Goal: Information Seeking & Learning: Learn about a topic

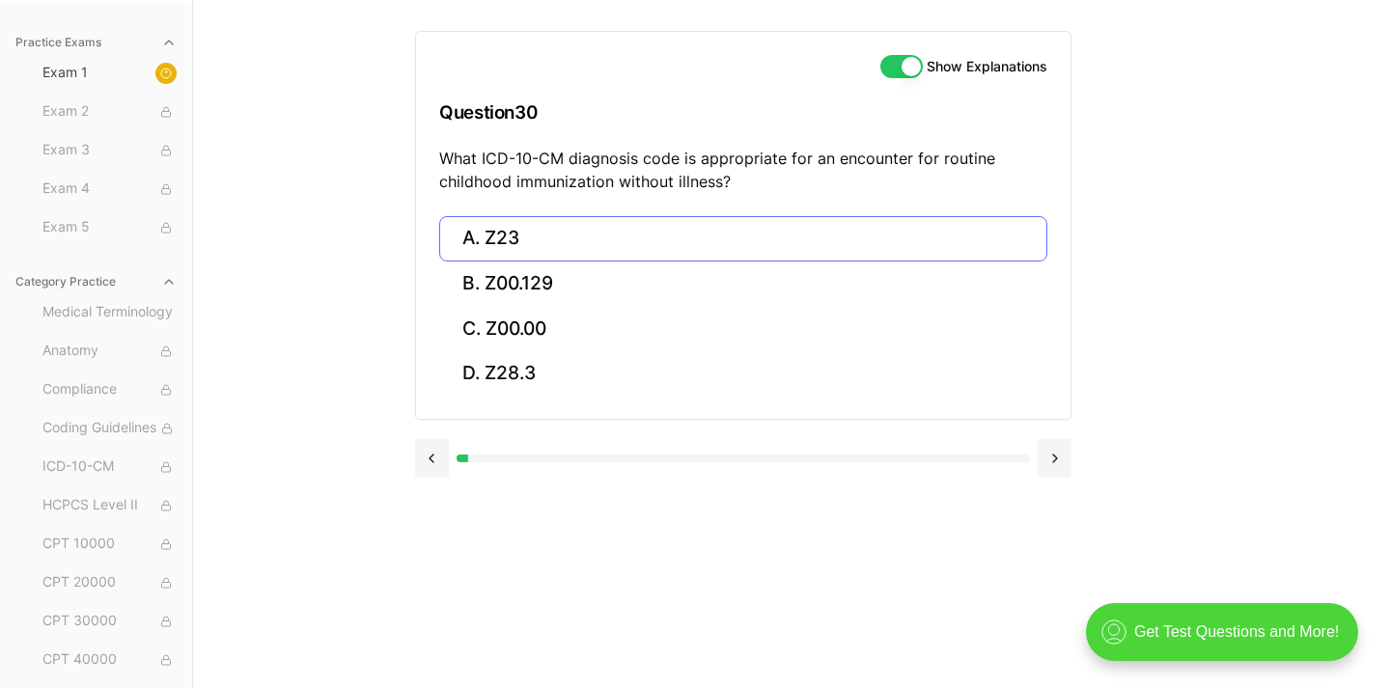
click at [475, 227] on button "A. Z23" at bounding box center [743, 238] width 608 height 45
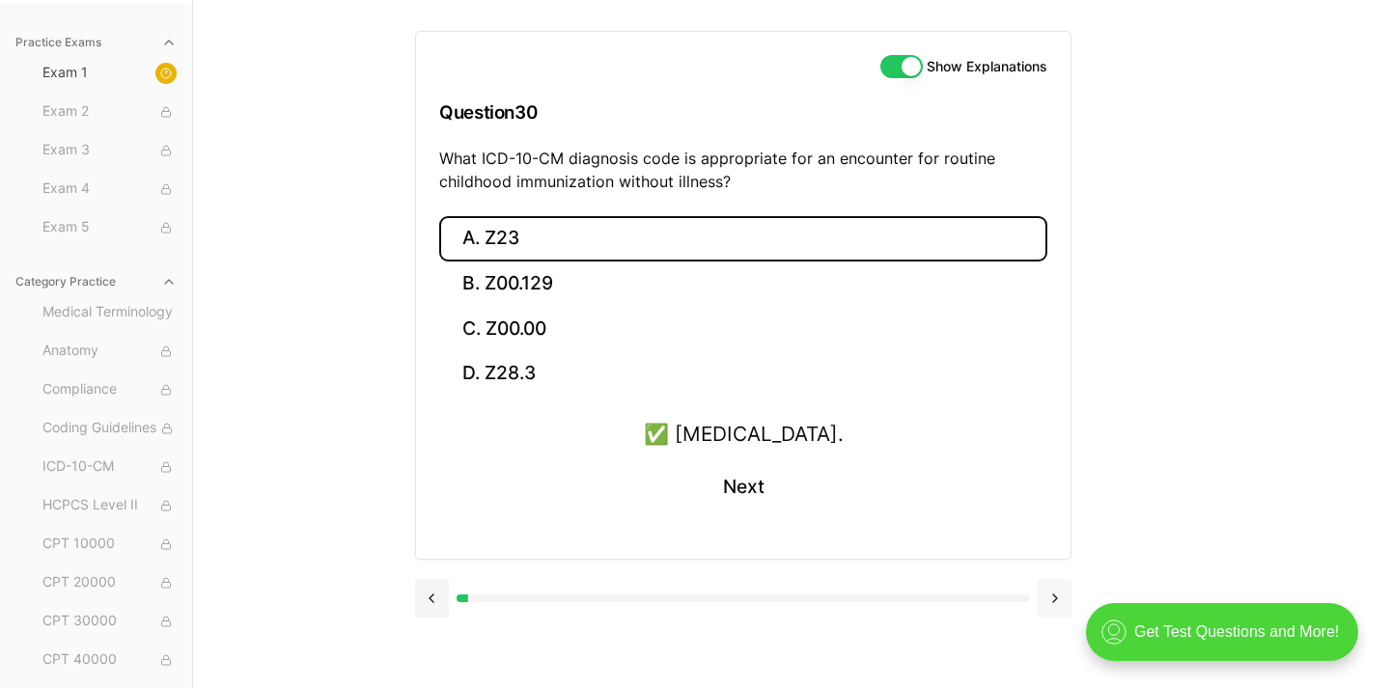
click at [1061, 589] on button at bounding box center [1055, 598] width 34 height 39
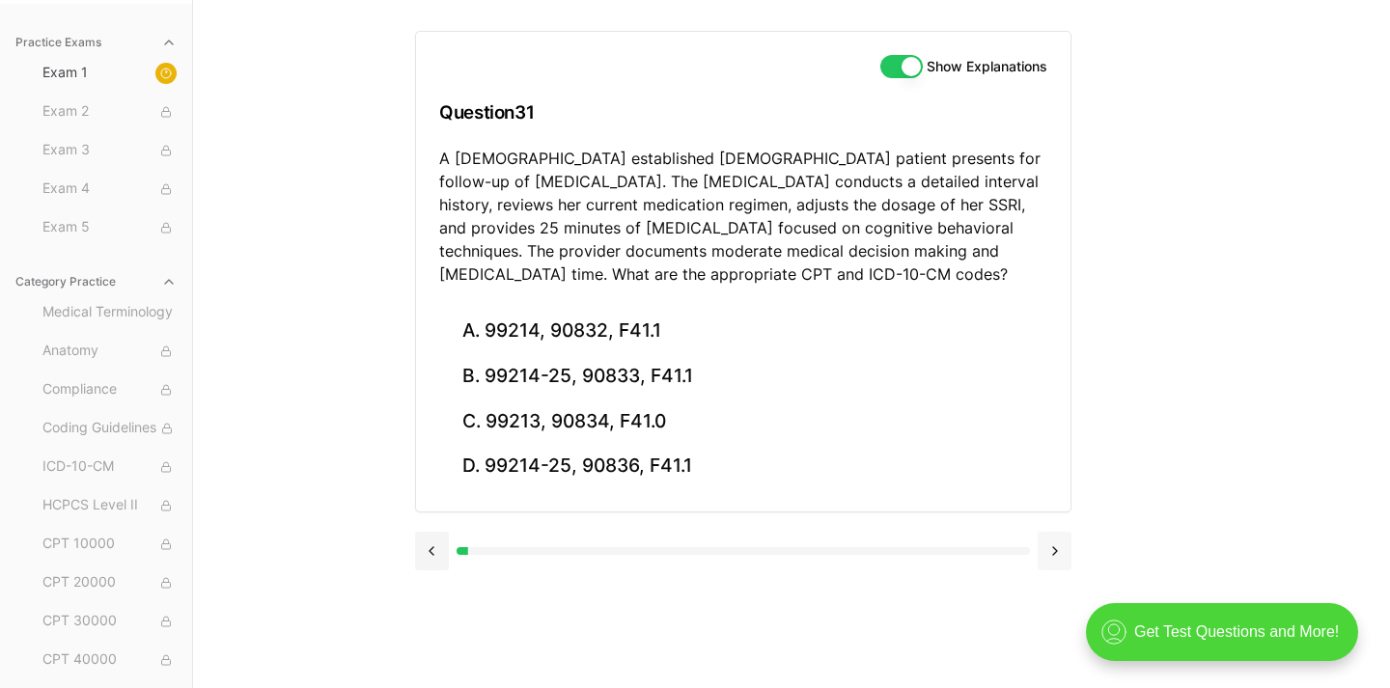
drag, startPoint x: 1089, startPoint y: 528, endPoint x: 1056, endPoint y: 548, distance: 38.6
click at [1056, 548] on div "Show Explanations Question 31 A [DEMOGRAPHIC_DATA] established [DEMOGRAPHIC_DAT…" at bounding box center [791, 344] width 753 height 688
click at [1064, 549] on button at bounding box center [1055, 551] width 34 height 39
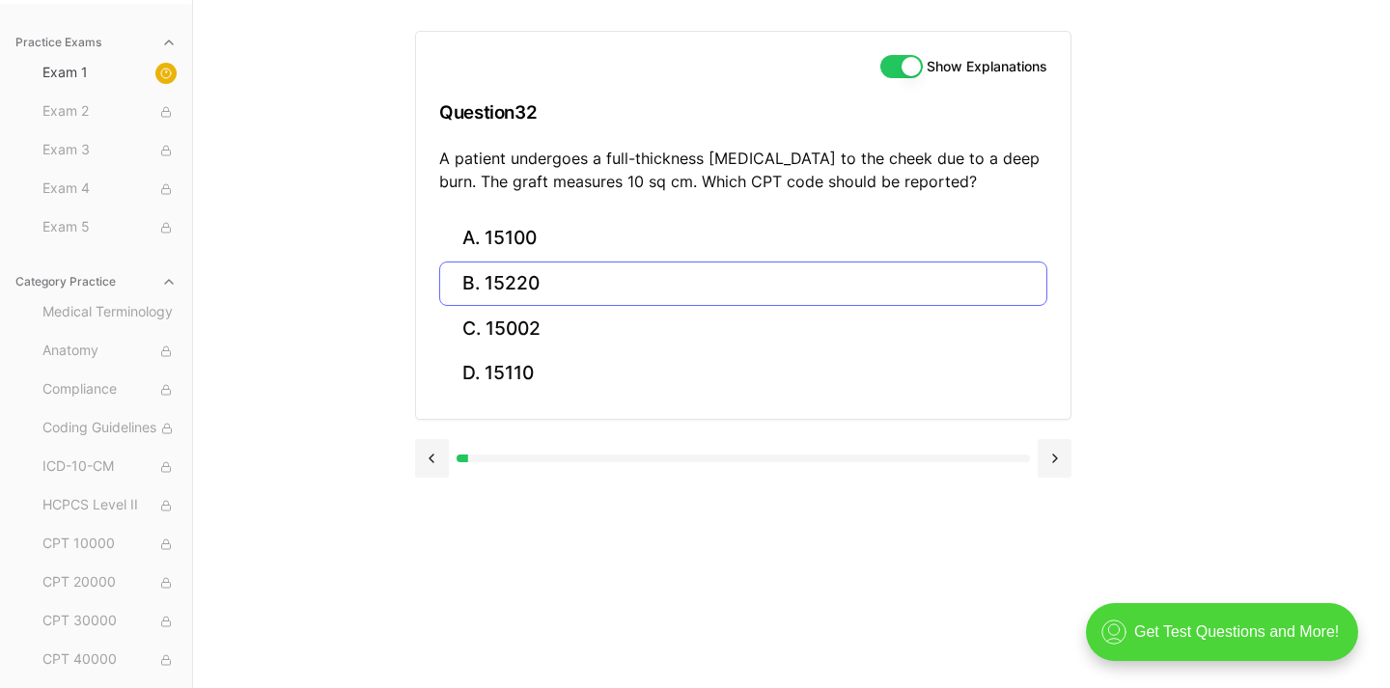
click at [600, 282] on button "B. 15220" at bounding box center [743, 284] width 608 height 45
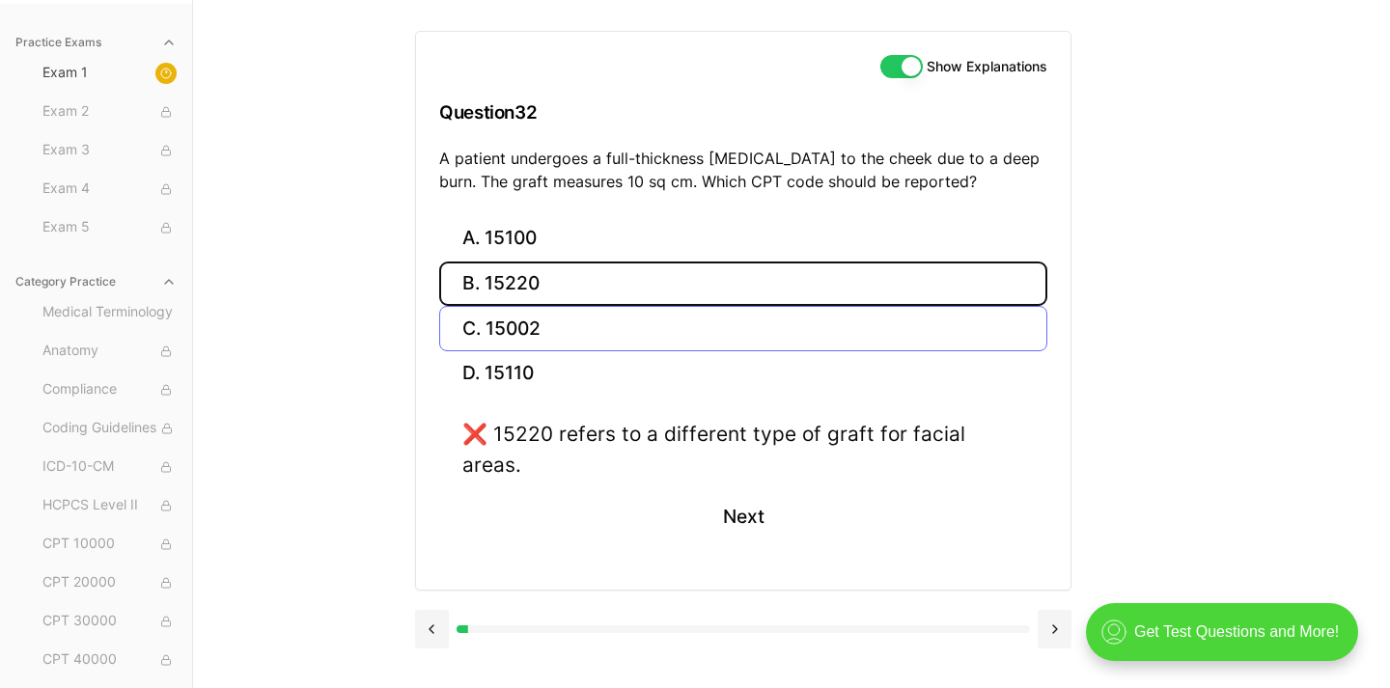
click at [600, 321] on button "C. 15002" at bounding box center [743, 328] width 608 height 45
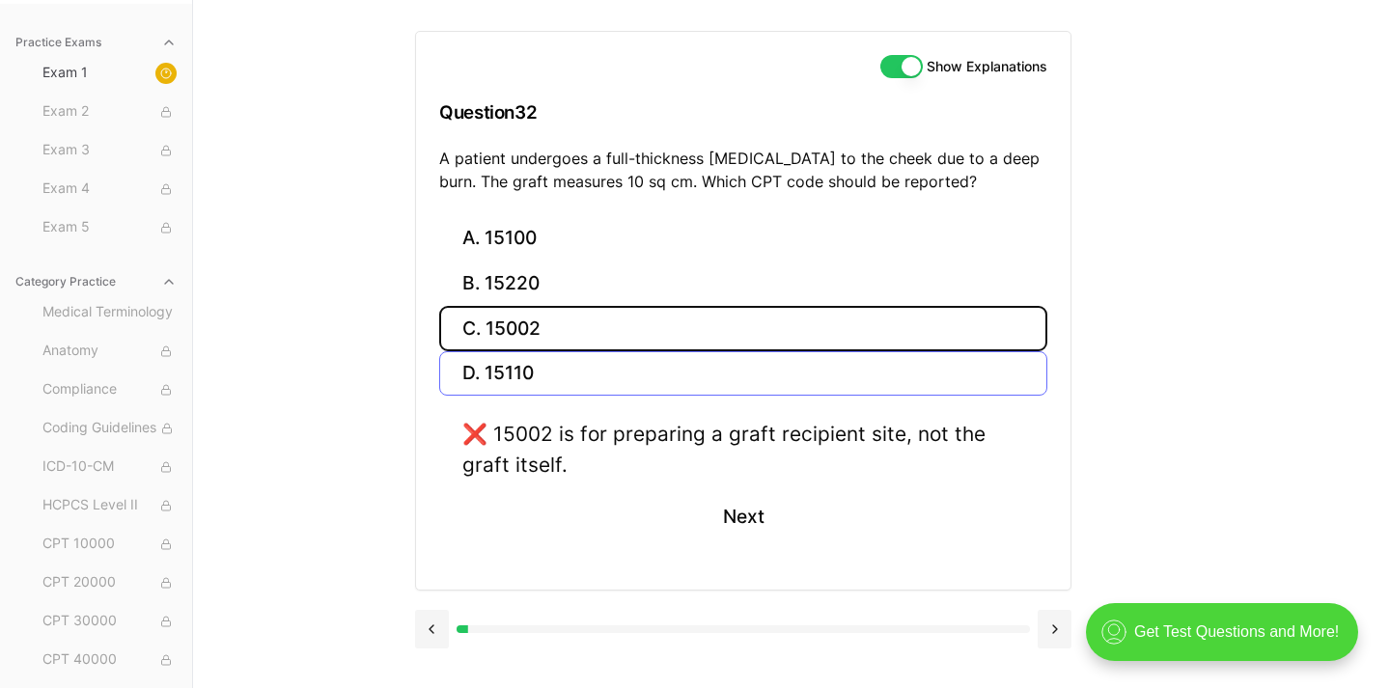
click at [599, 369] on button "D. 15110" at bounding box center [743, 373] width 608 height 45
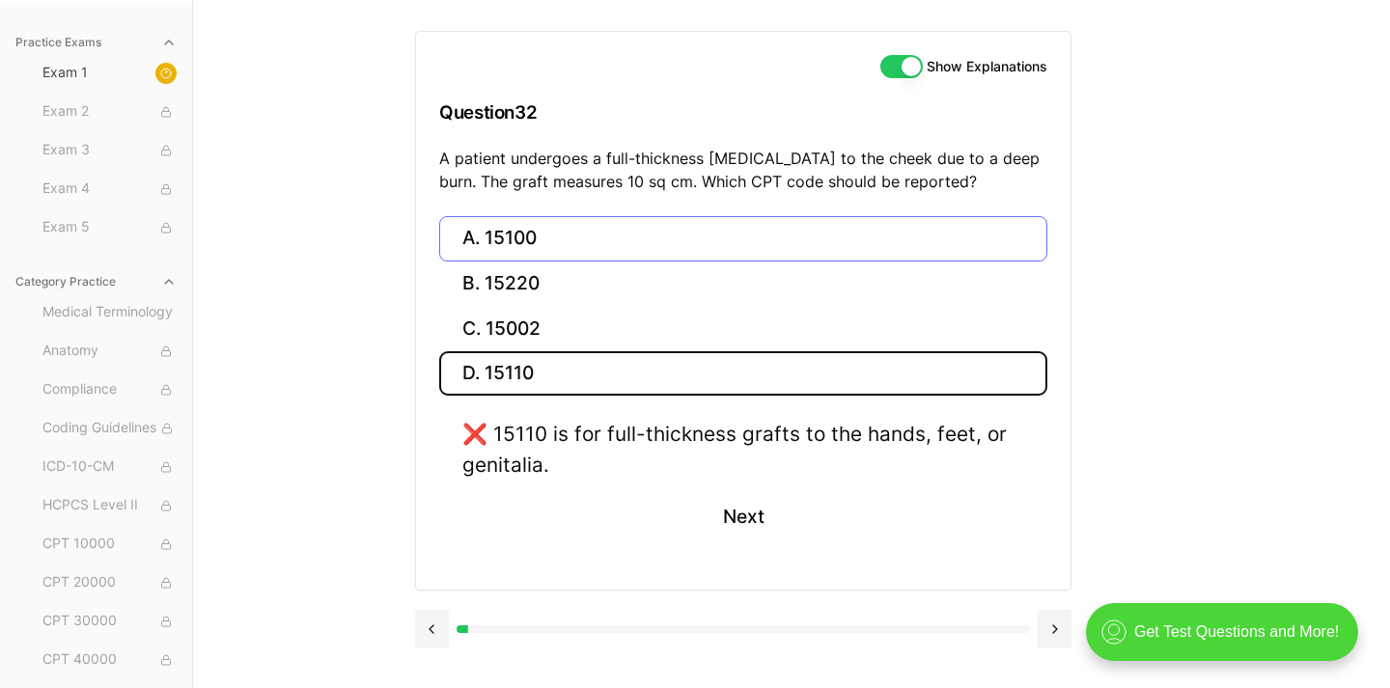
click at [602, 231] on button "A. 15100" at bounding box center [743, 238] width 608 height 45
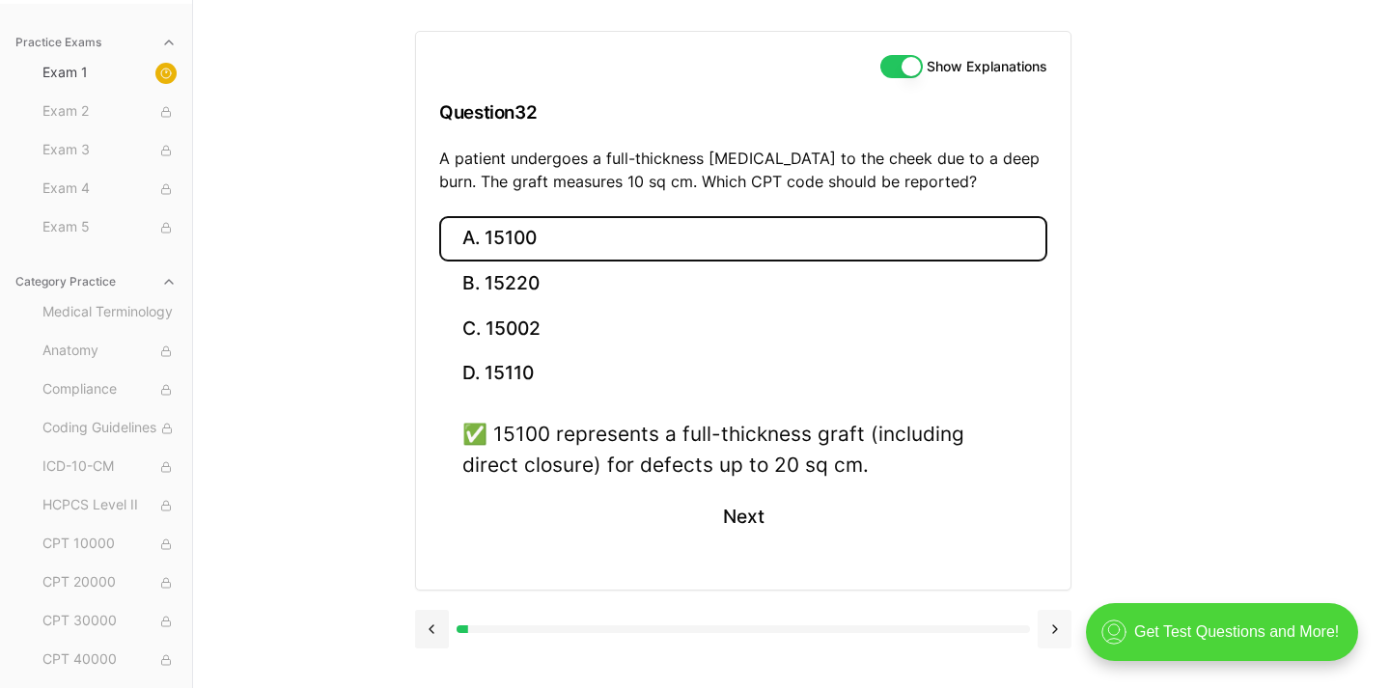
click at [1050, 628] on button at bounding box center [1055, 629] width 34 height 39
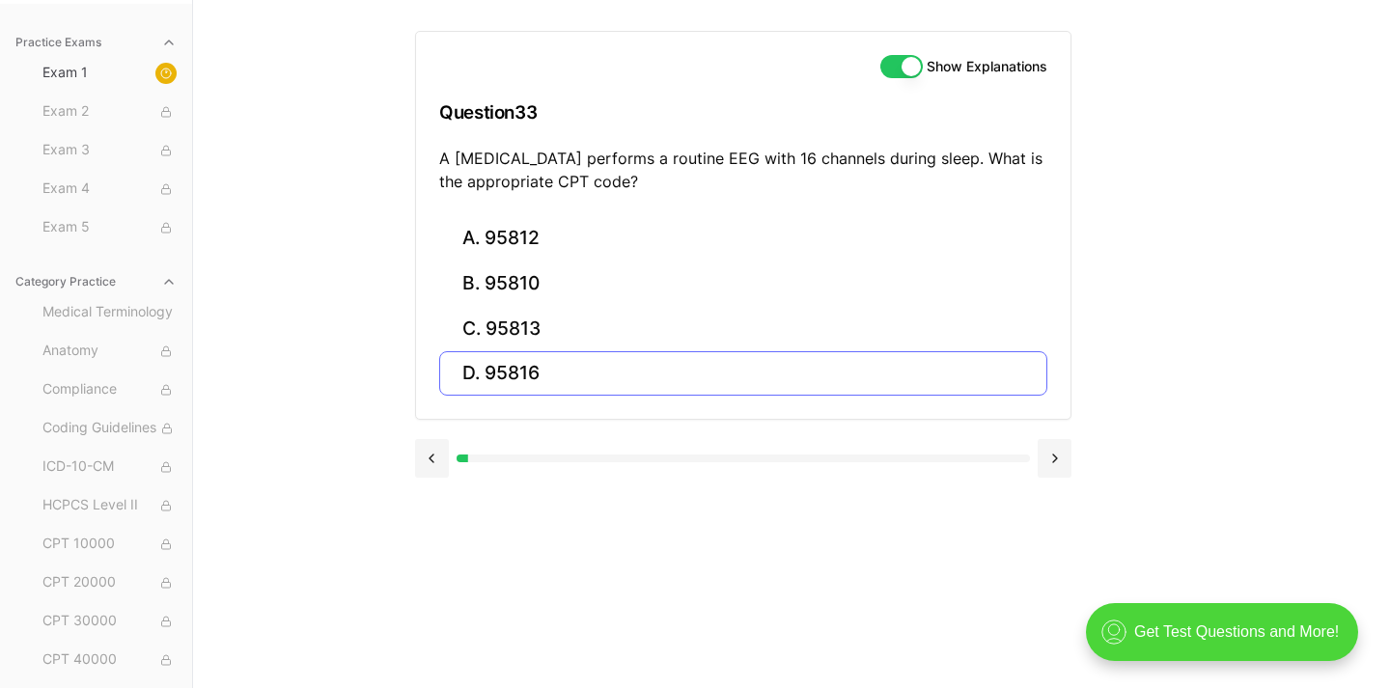
click at [758, 354] on button "D. 95816" at bounding box center [743, 373] width 608 height 45
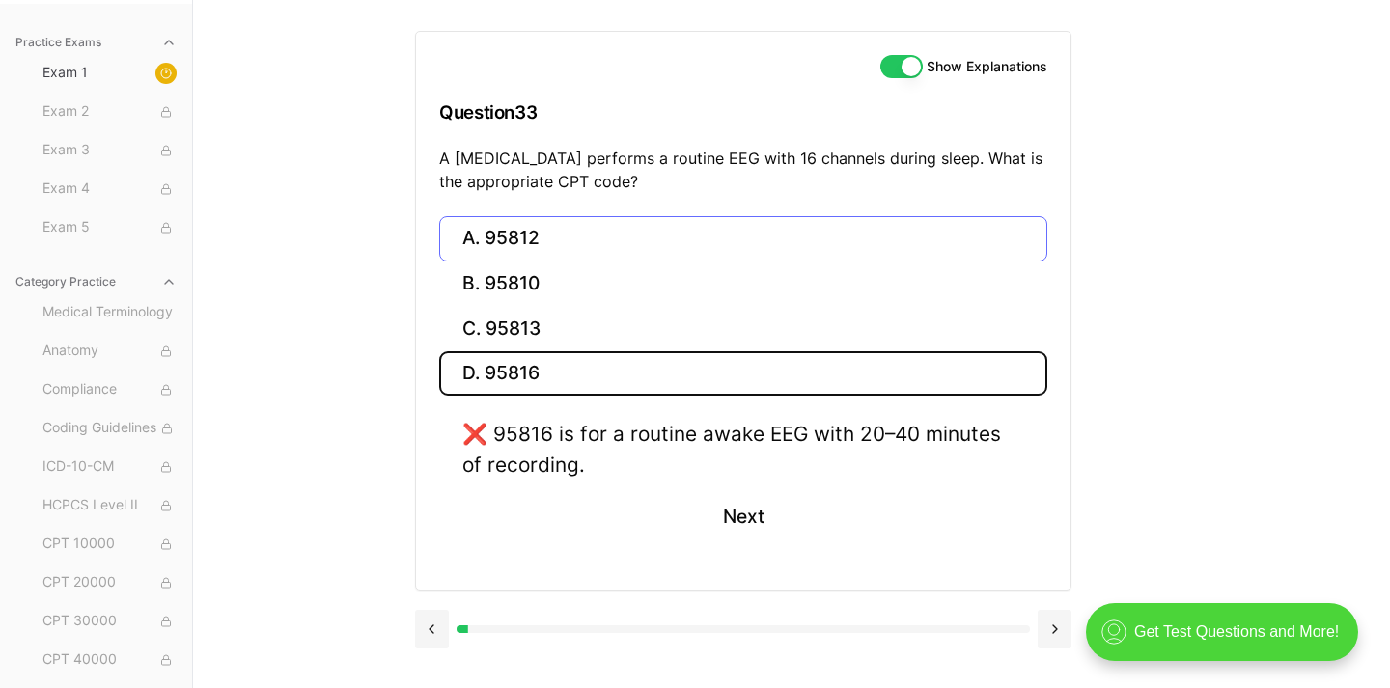
click at [663, 239] on button "A. 95812" at bounding box center [743, 238] width 608 height 45
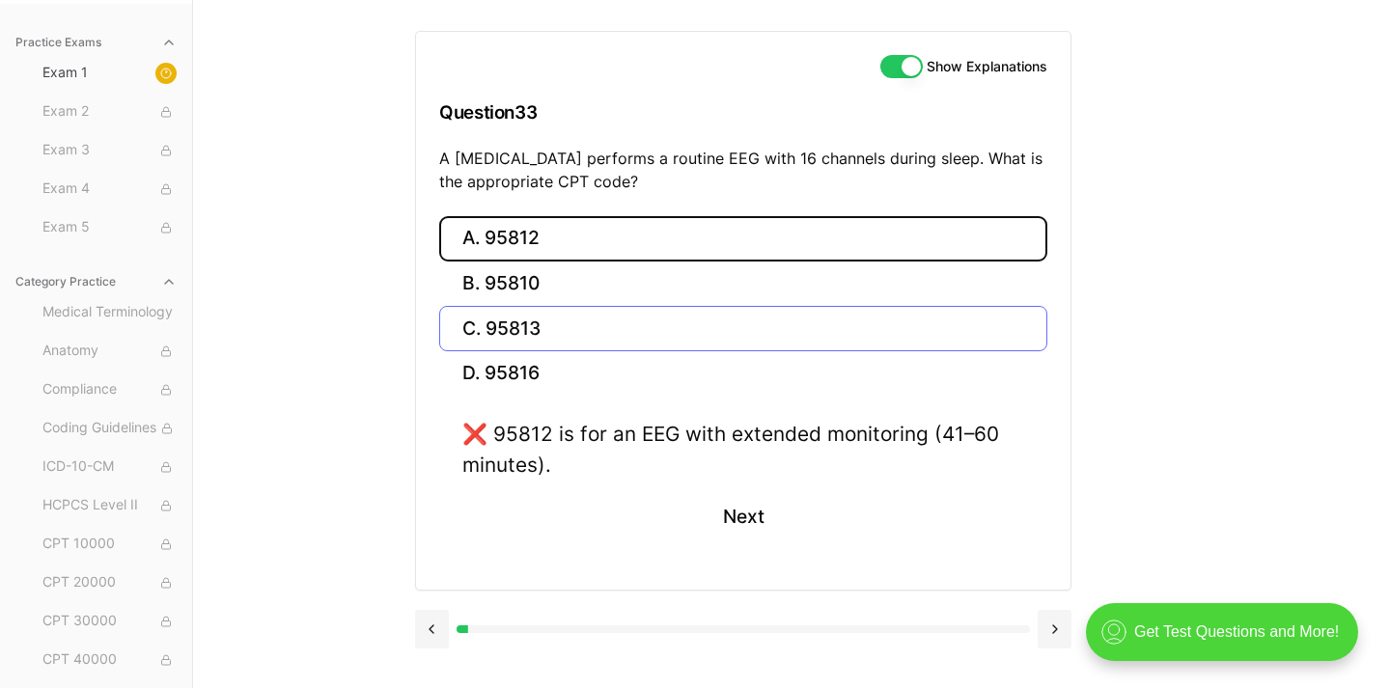
click at [542, 331] on button "C. 95813" at bounding box center [743, 328] width 608 height 45
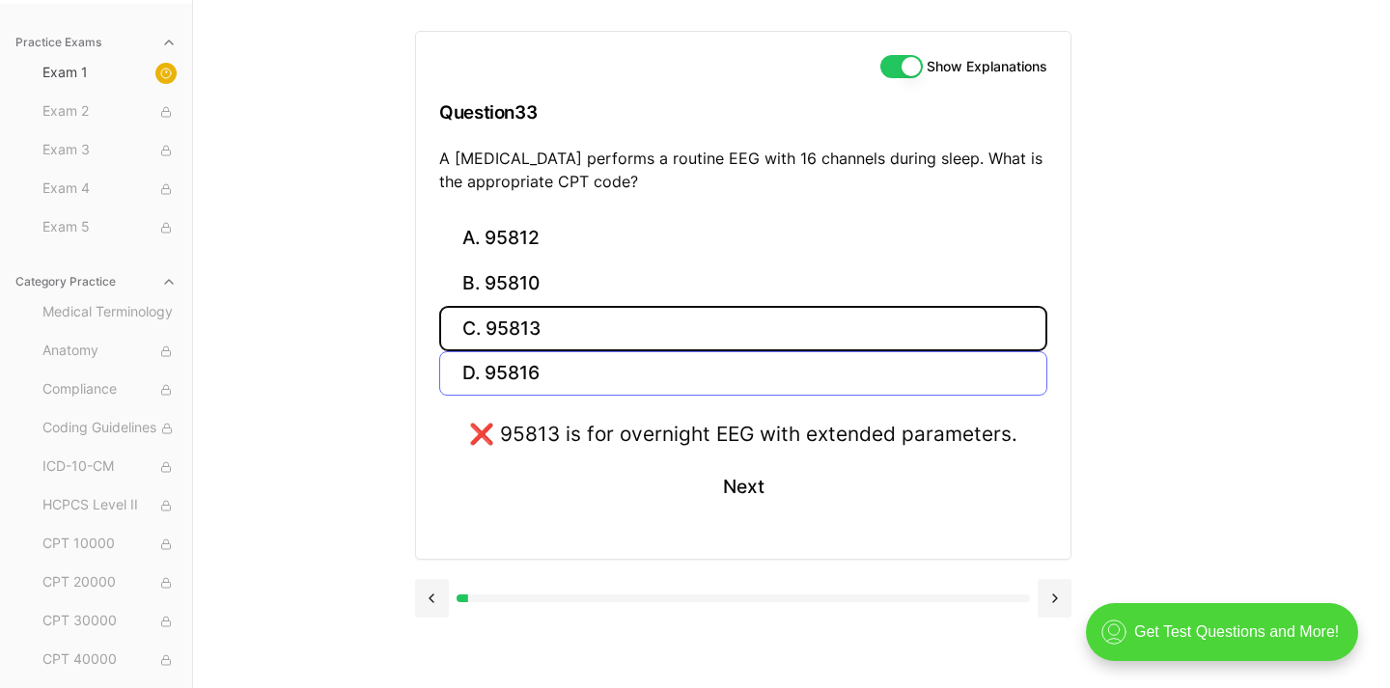
click at [594, 362] on button "D. 95816" at bounding box center [743, 373] width 608 height 45
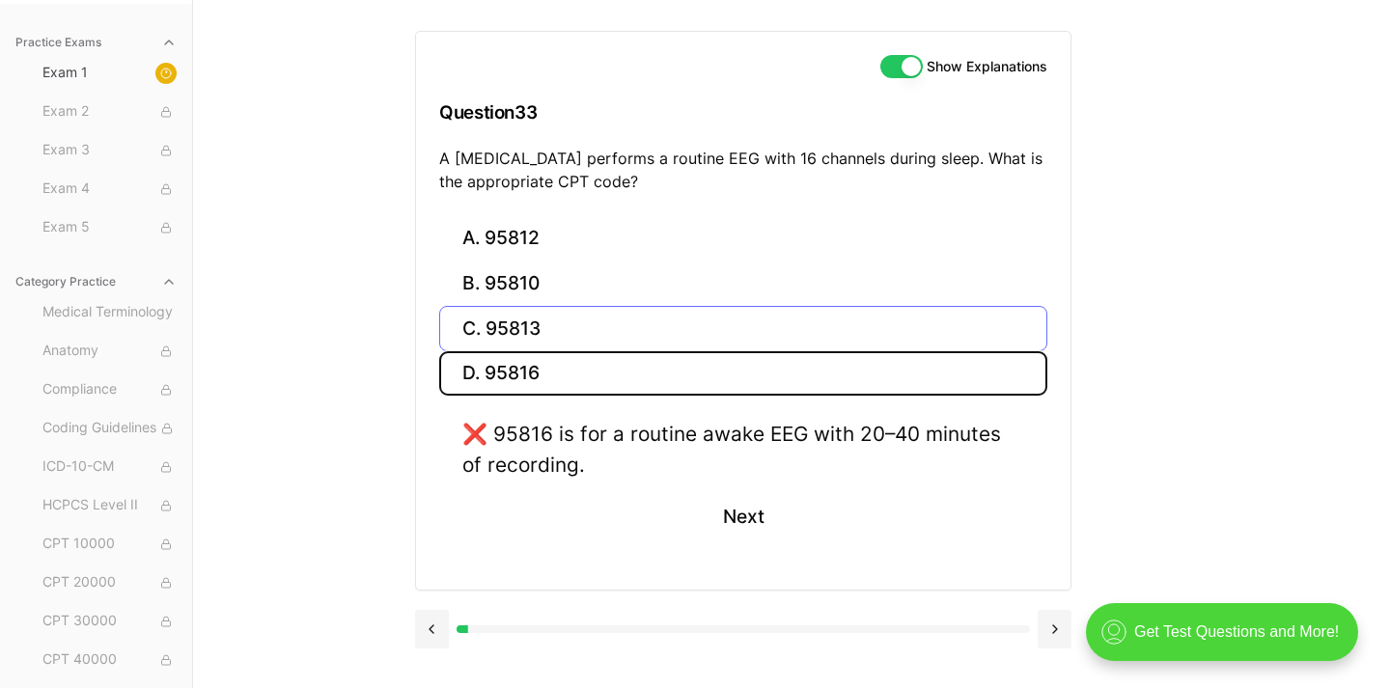
click at [567, 321] on button "C. 95813" at bounding box center [743, 328] width 608 height 45
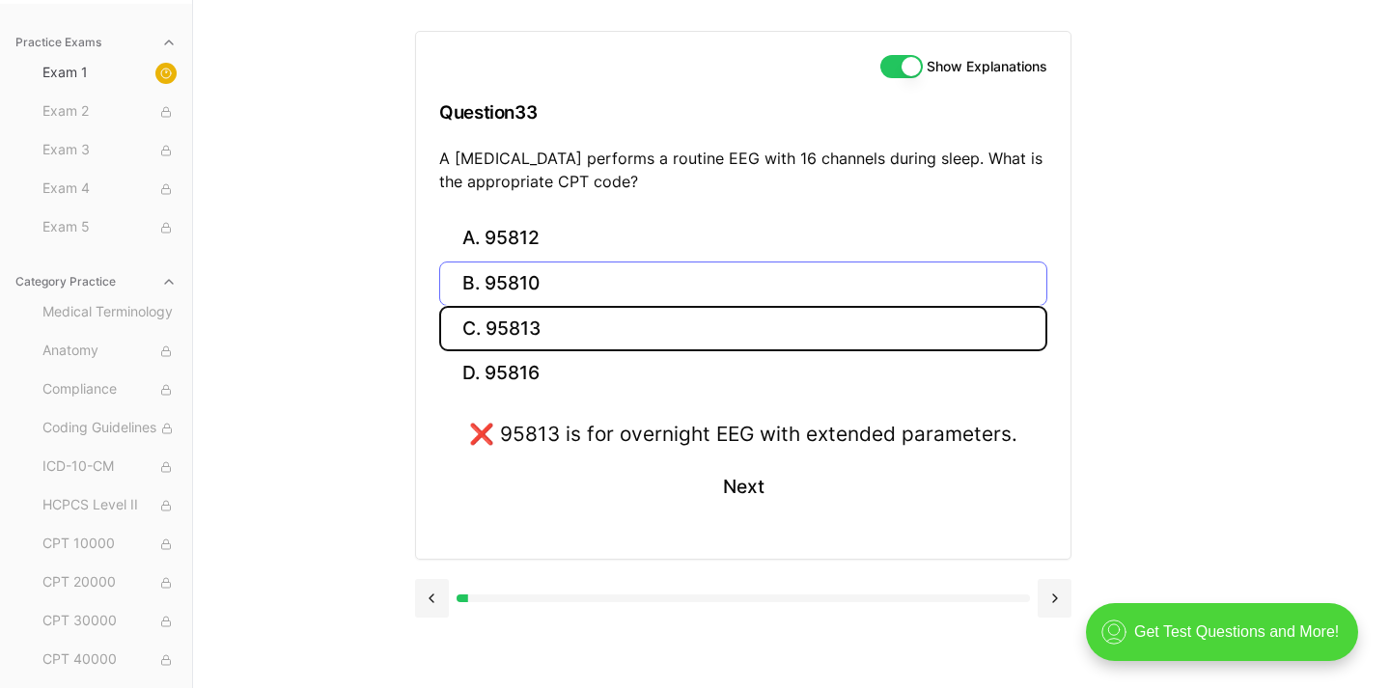
click at [572, 294] on button "B. 95810" at bounding box center [743, 284] width 608 height 45
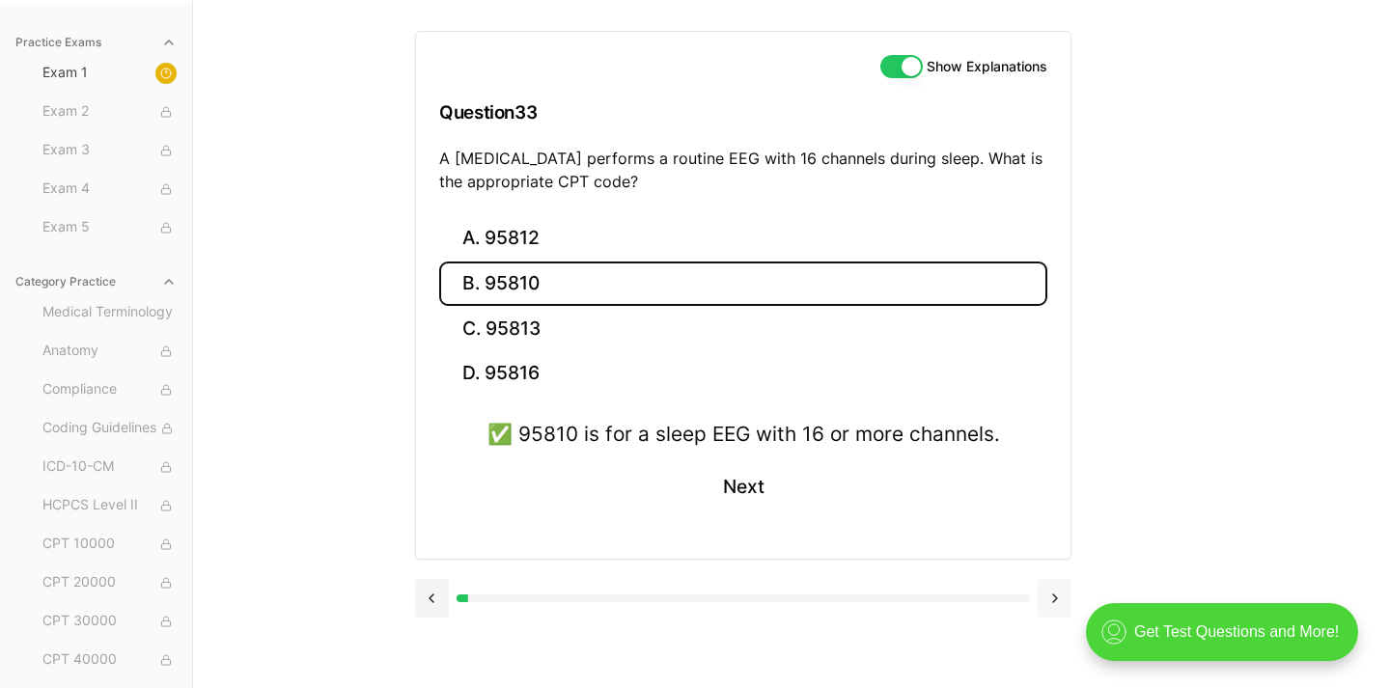
click at [1065, 597] on button at bounding box center [1055, 598] width 34 height 39
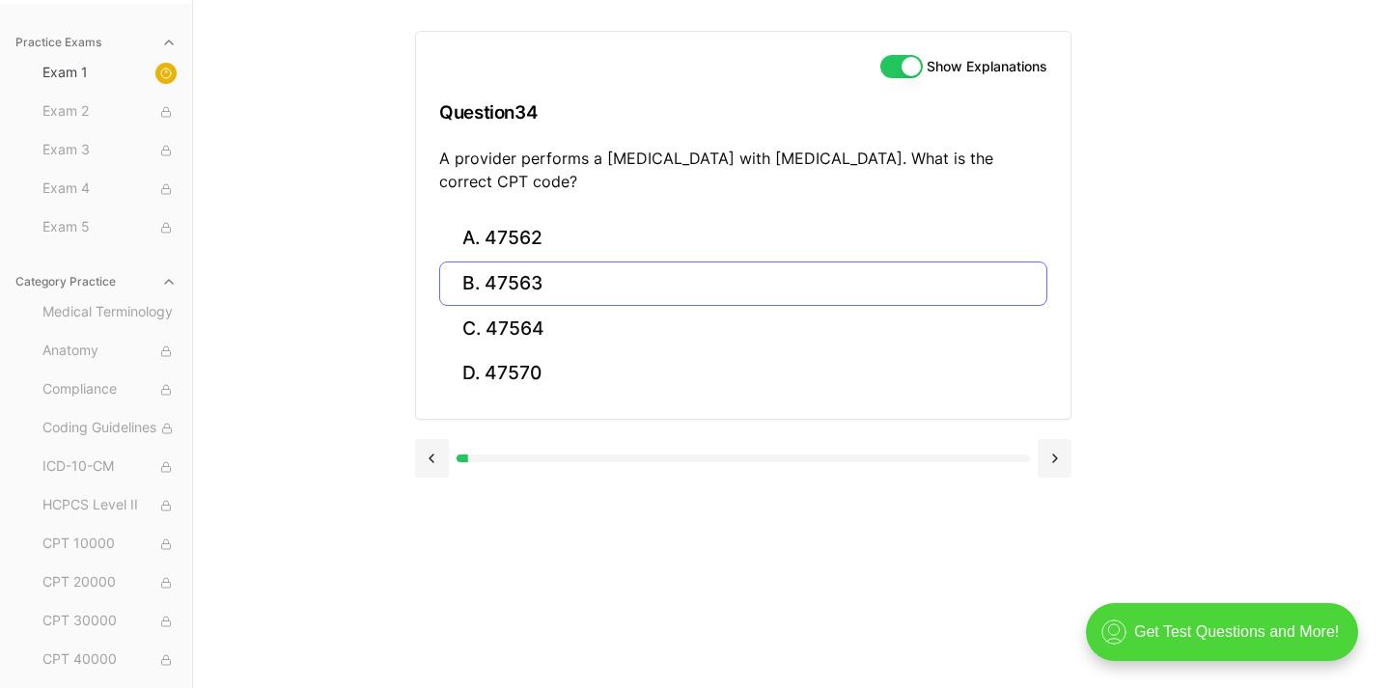
click at [883, 294] on button "B. 47563" at bounding box center [743, 284] width 608 height 45
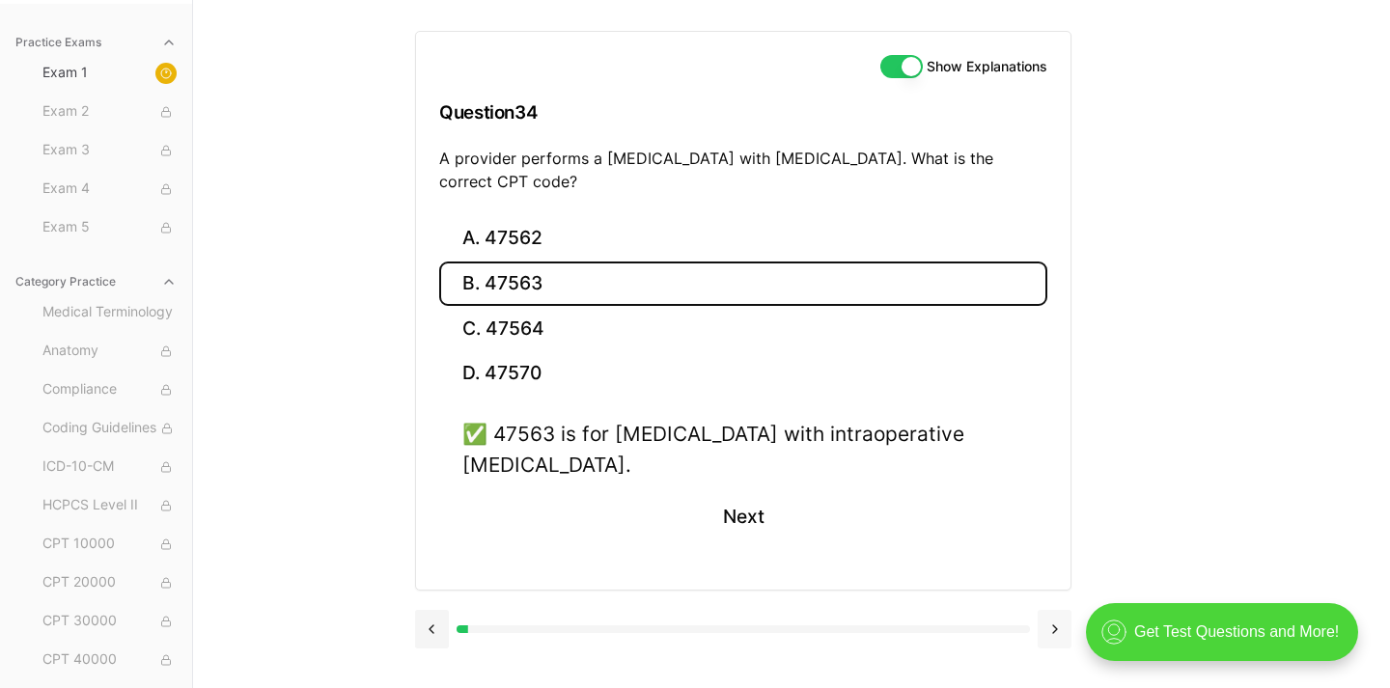
click at [1057, 610] on button at bounding box center [1055, 629] width 34 height 39
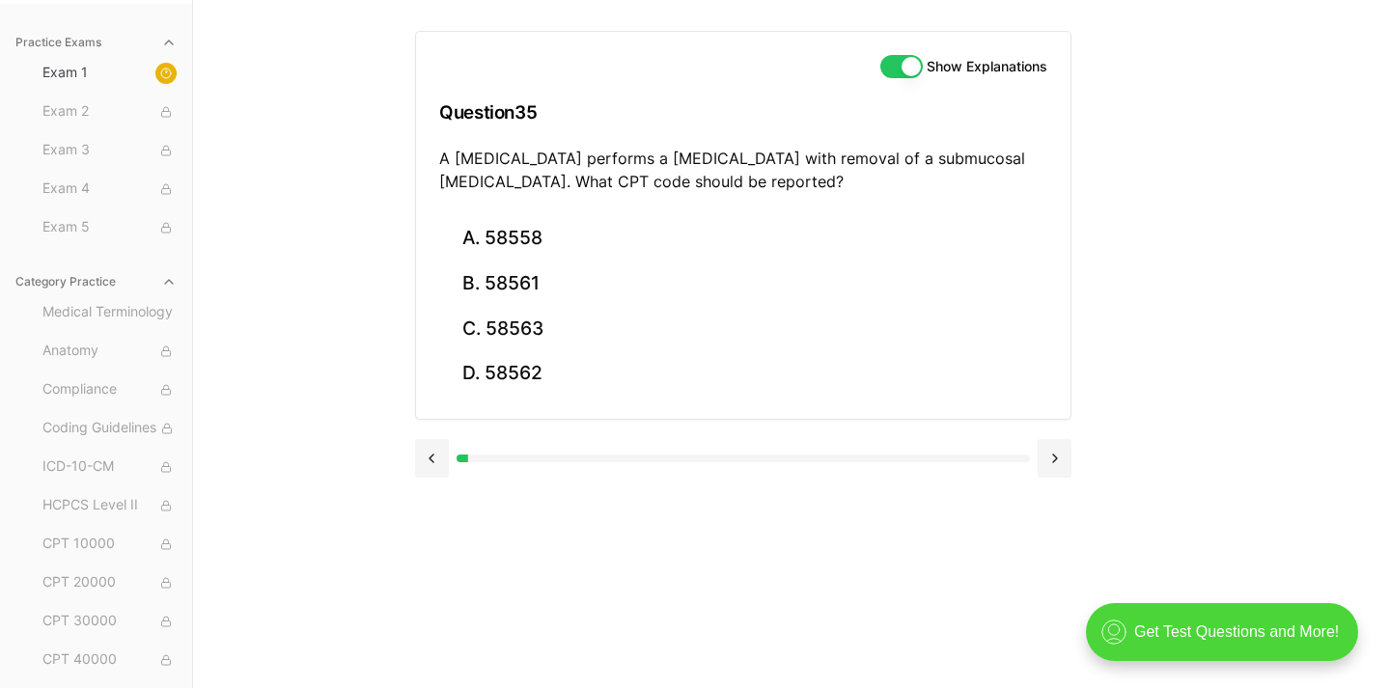
drag, startPoint x: 710, startPoint y: 646, endPoint x: 678, endPoint y: 595, distance: 60.3
click at [708, 622] on div "Show Explanations Question 35 A [MEDICAL_DATA] performs a [MEDICAL_DATA] with r…" at bounding box center [791, 344] width 753 height 688
click at [566, 365] on button "D. 58562" at bounding box center [743, 373] width 608 height 45
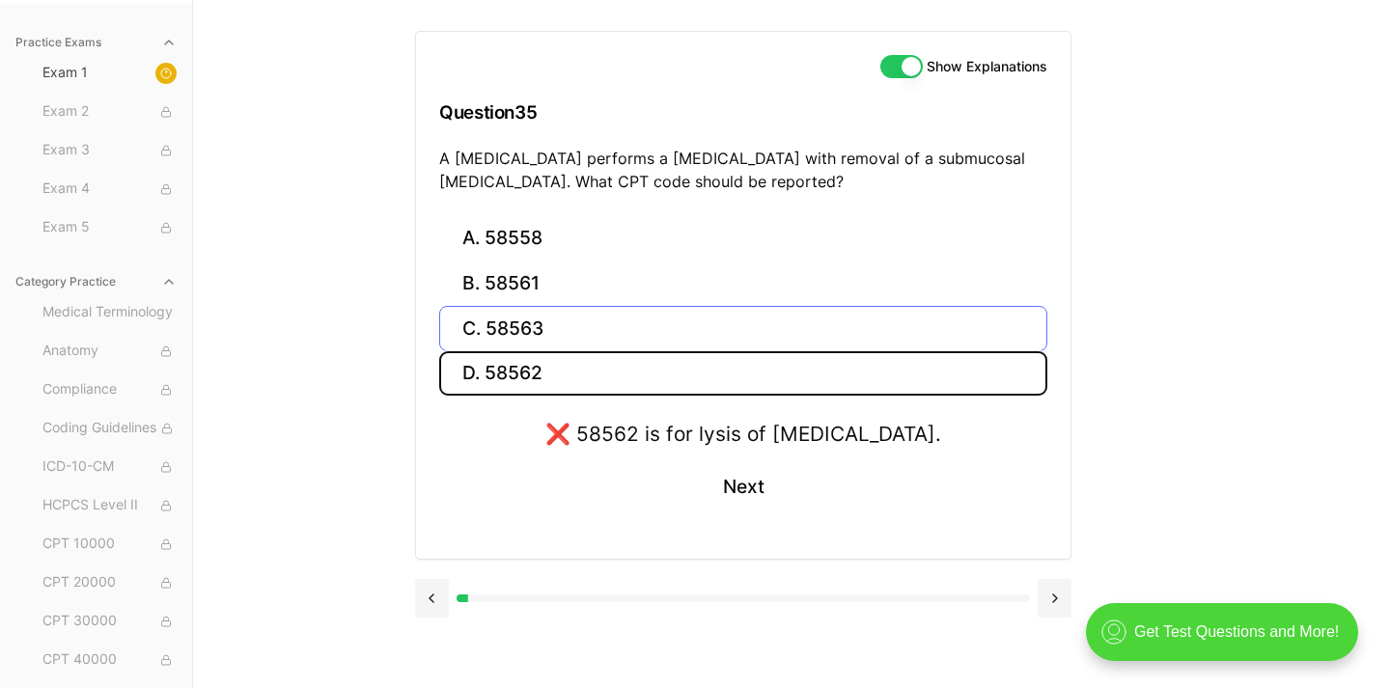
click at [553, 323] on button "C. 58563" at bounding box center [743, 328] width 608 height 45
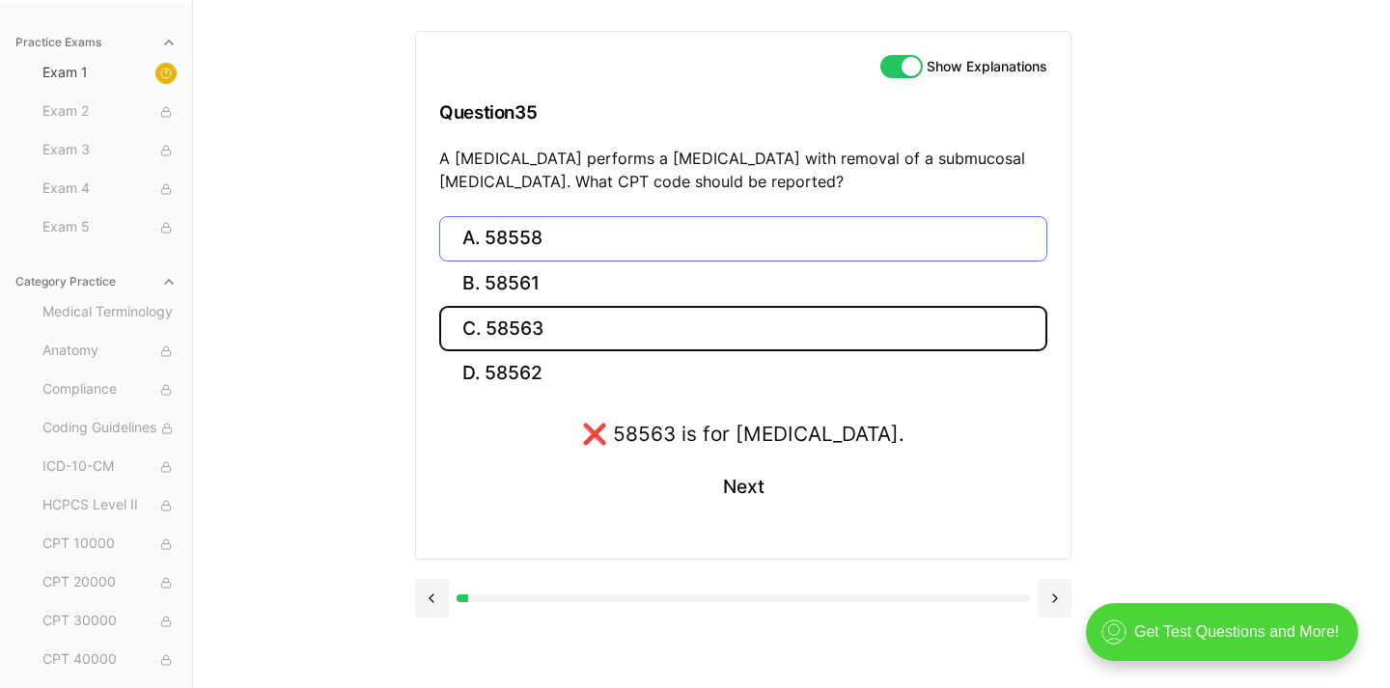
click at [481, 242] on button "A. 58558" at bounding box center [743, 238] width 608 height 45
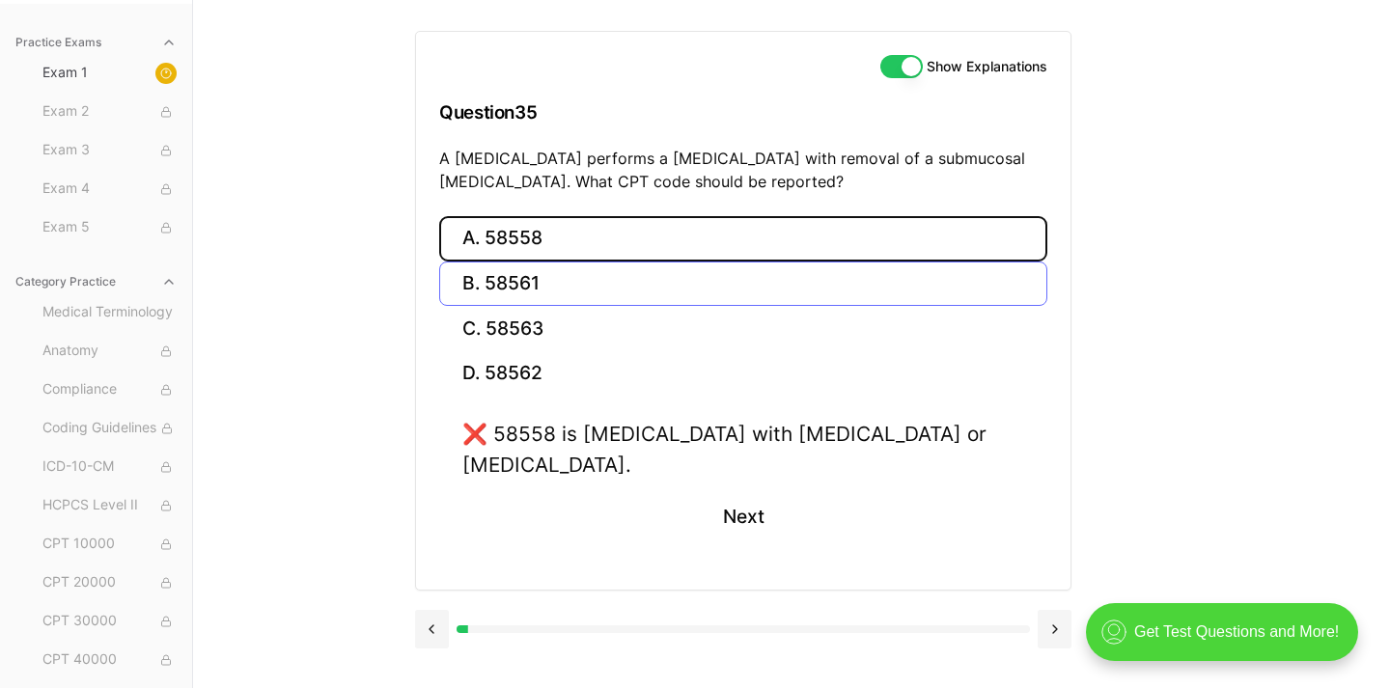
click at [509, 282] on button "B. 58561" at bounding box center [743, 284] width 608 height 45
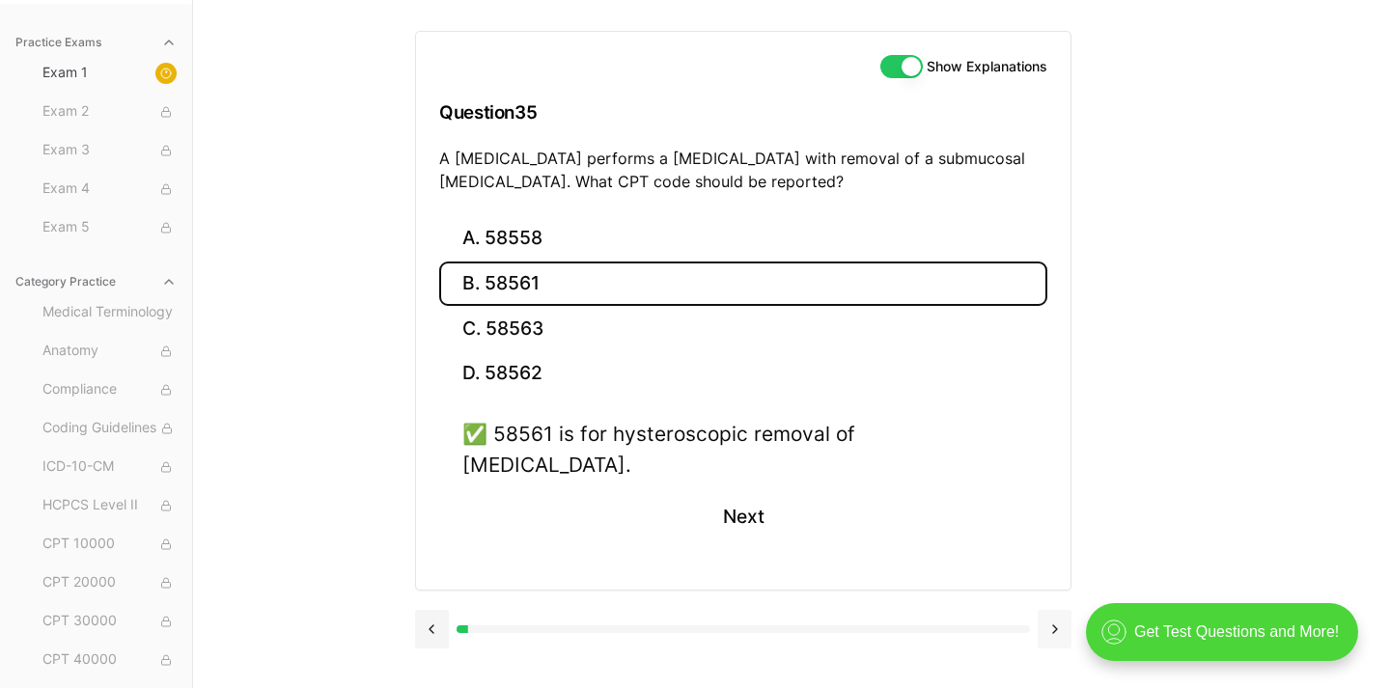
click at [1060, 610] on button at bounding box center [1055, 629] width 34 height 39
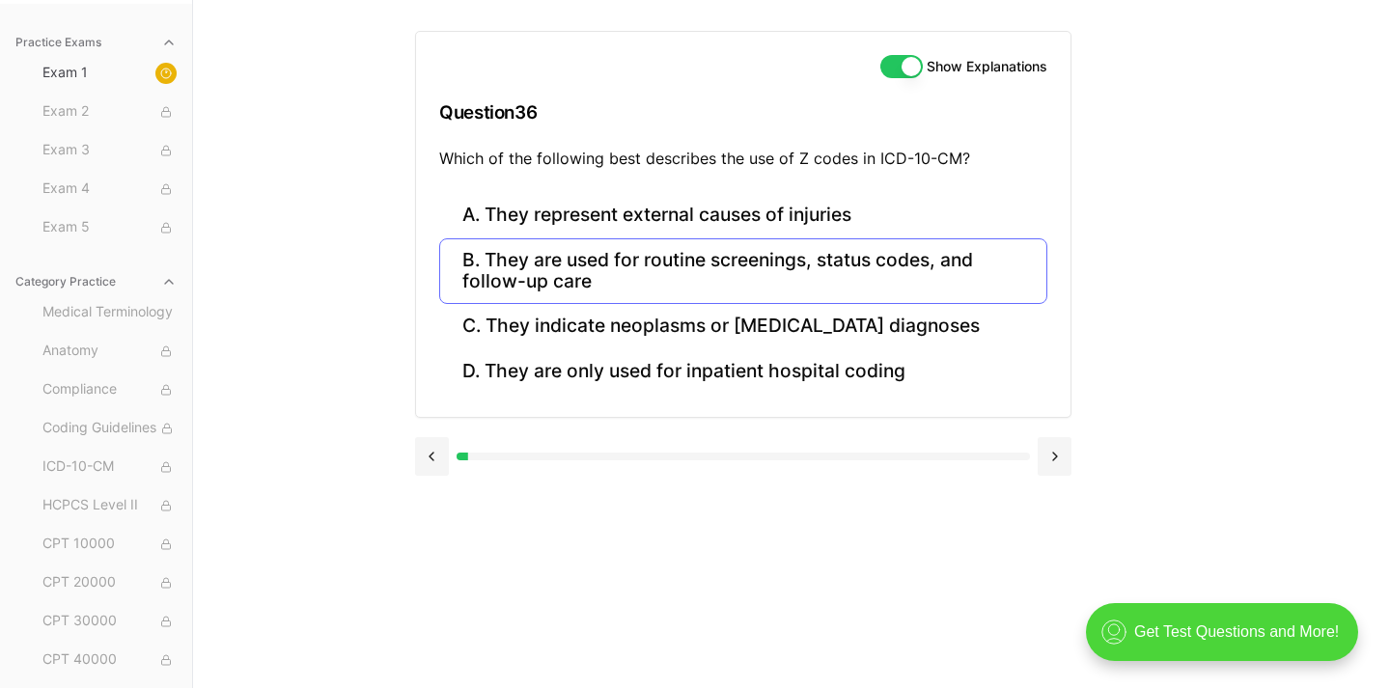
click at [566, 277] on button "B. They are used for routine screenings, status codes, and follow-up care" at bounding box center [743, 271] width 608 height 66
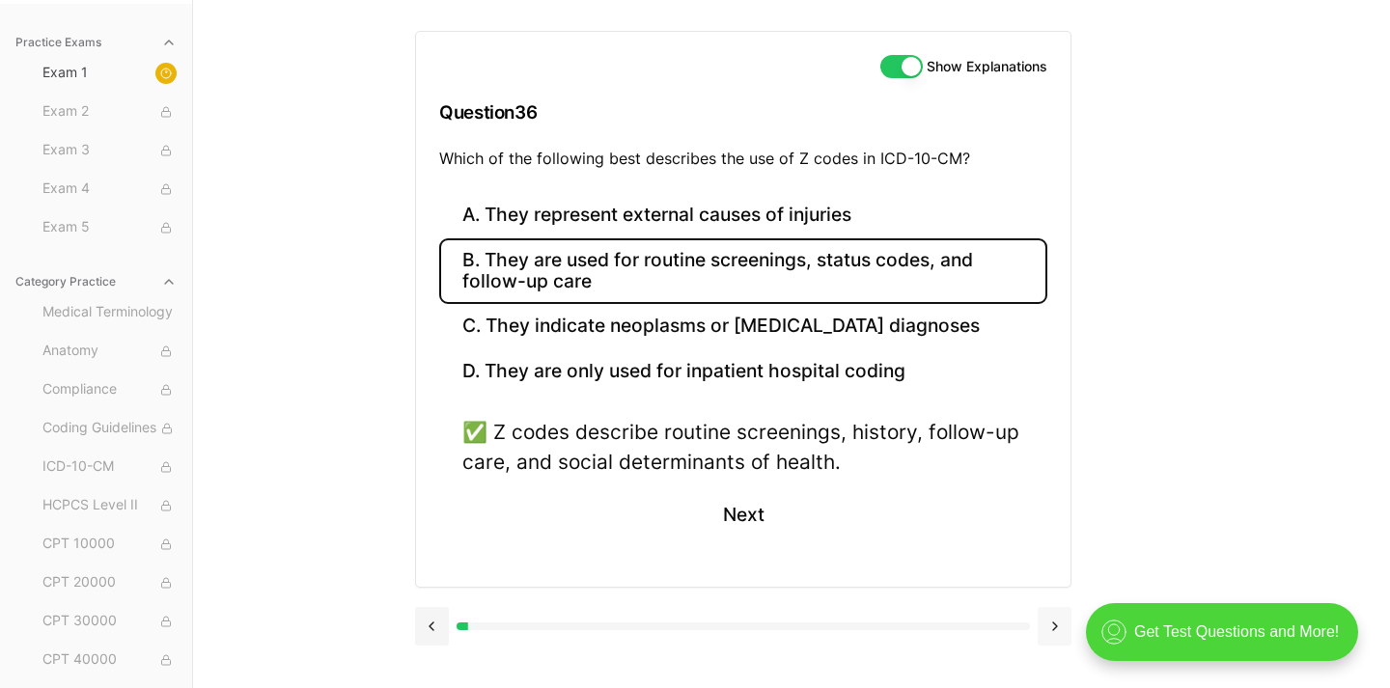
click at [1063, 629] on button at bounding box center [1055, 626] width 34 height 39
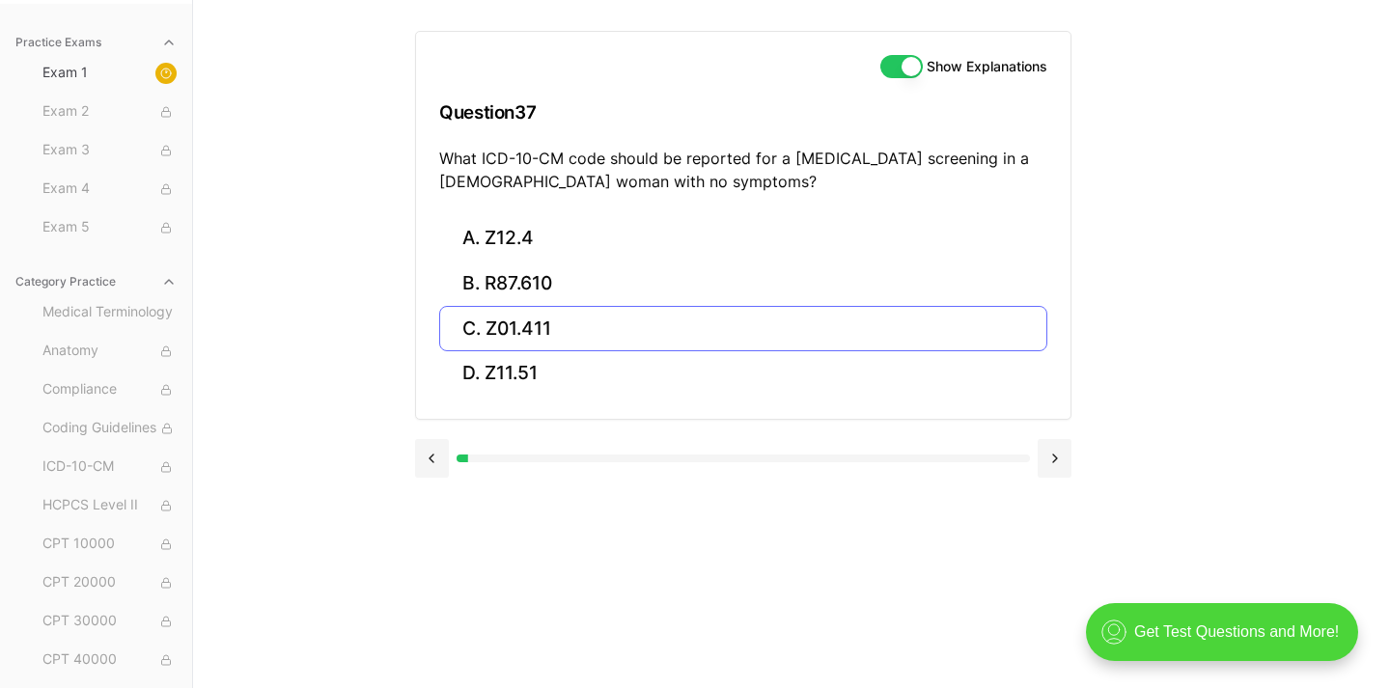
click at [512, 334] on button "C. Z01.411" at bounding box center [743, 328] width 608 height 45
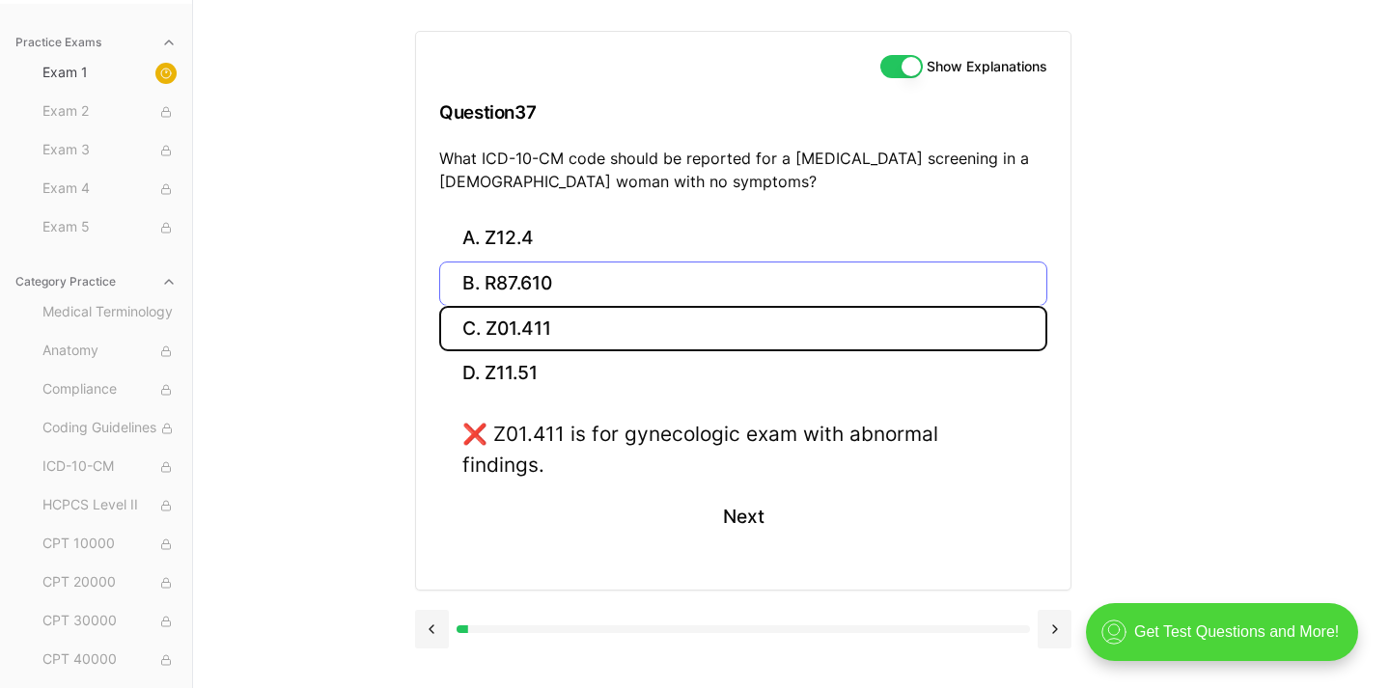
click at [582, 288] on button "B. R87.610" at bounding box center [743, 284] width 608 height 45
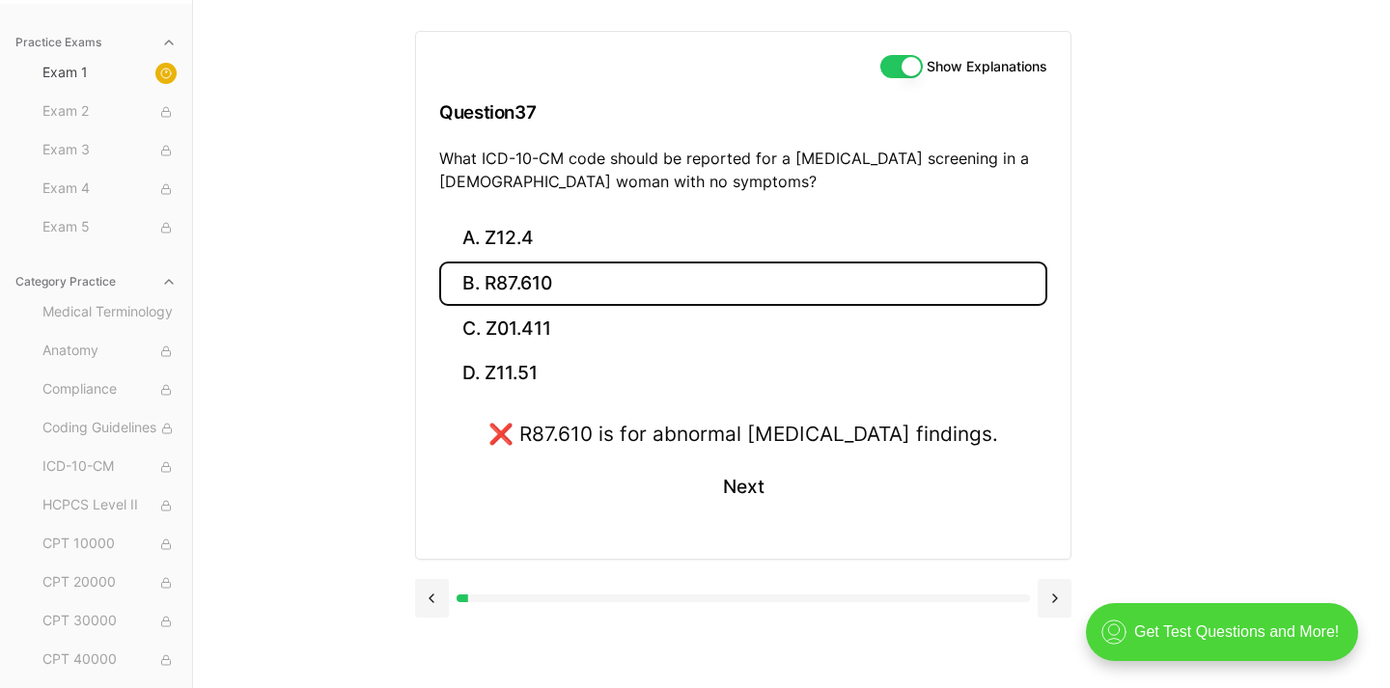
click at [525, 190] on p "What ICD-10-CM code should be reported for a [MEDICAL_DATA] screening in a [DEM…" at bounding box center [743, 170] width 608 height 46
click at [525, 233] on button "A. Z12.4" at bounding box center [743, 238] width 608 height 45
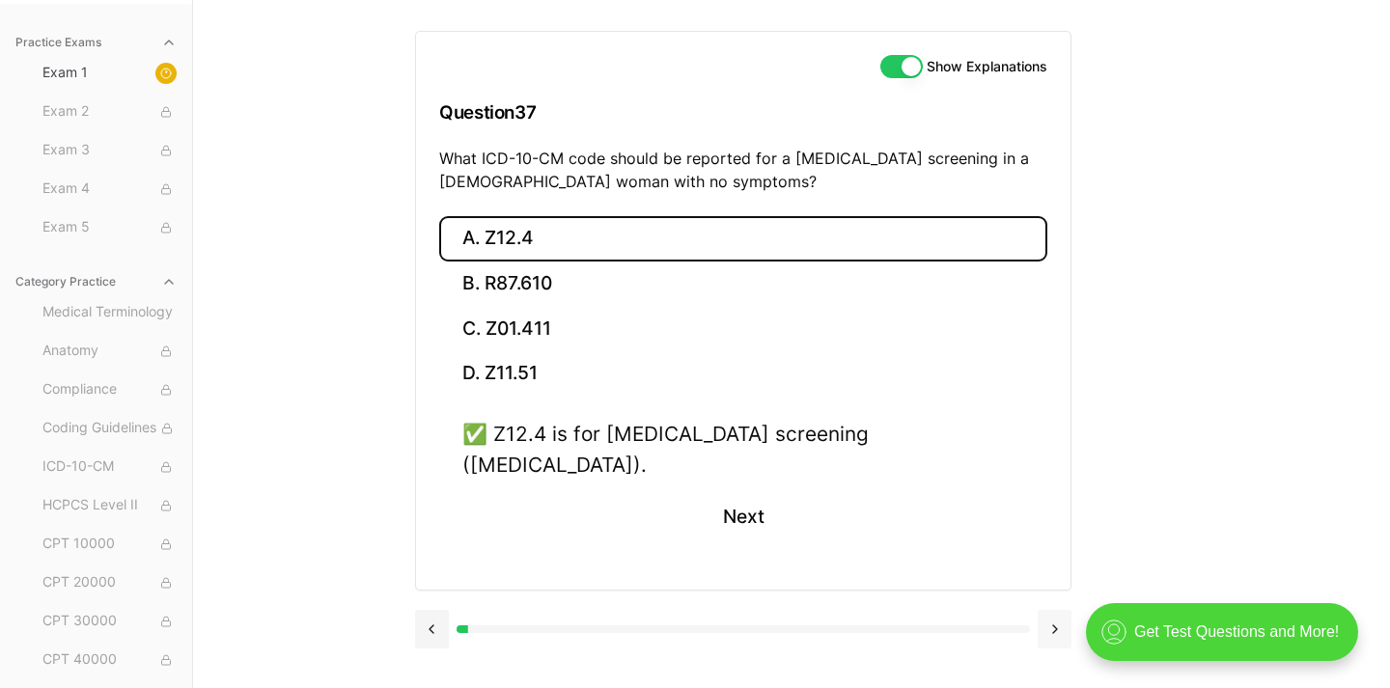
click at [1056, 610] on button at bounding box center [1055, 629] width 34 height 39
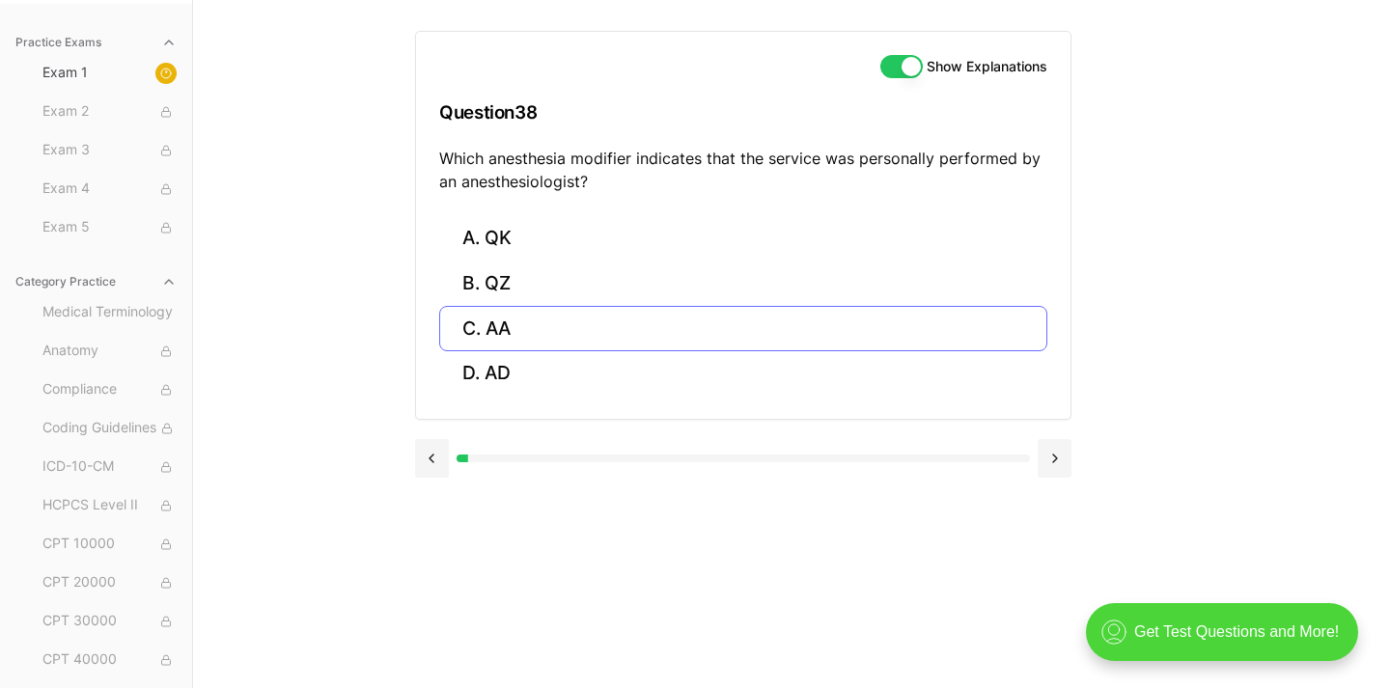
click at [560, 306] on button "C. AA" at bounding box center [743, 328] width 608 height 45
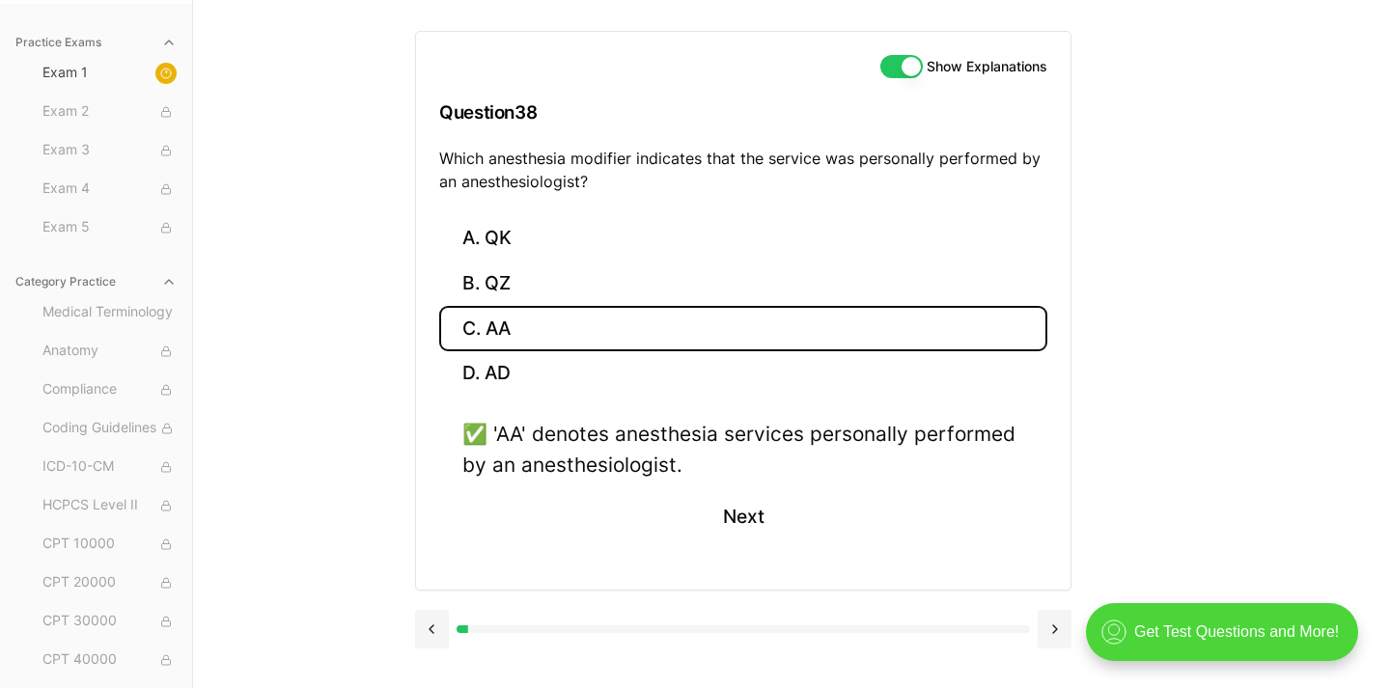
scroll to position [178, 0]
click at [1061, 636] on button at bounding box center [1055, 629] width 34 height 39
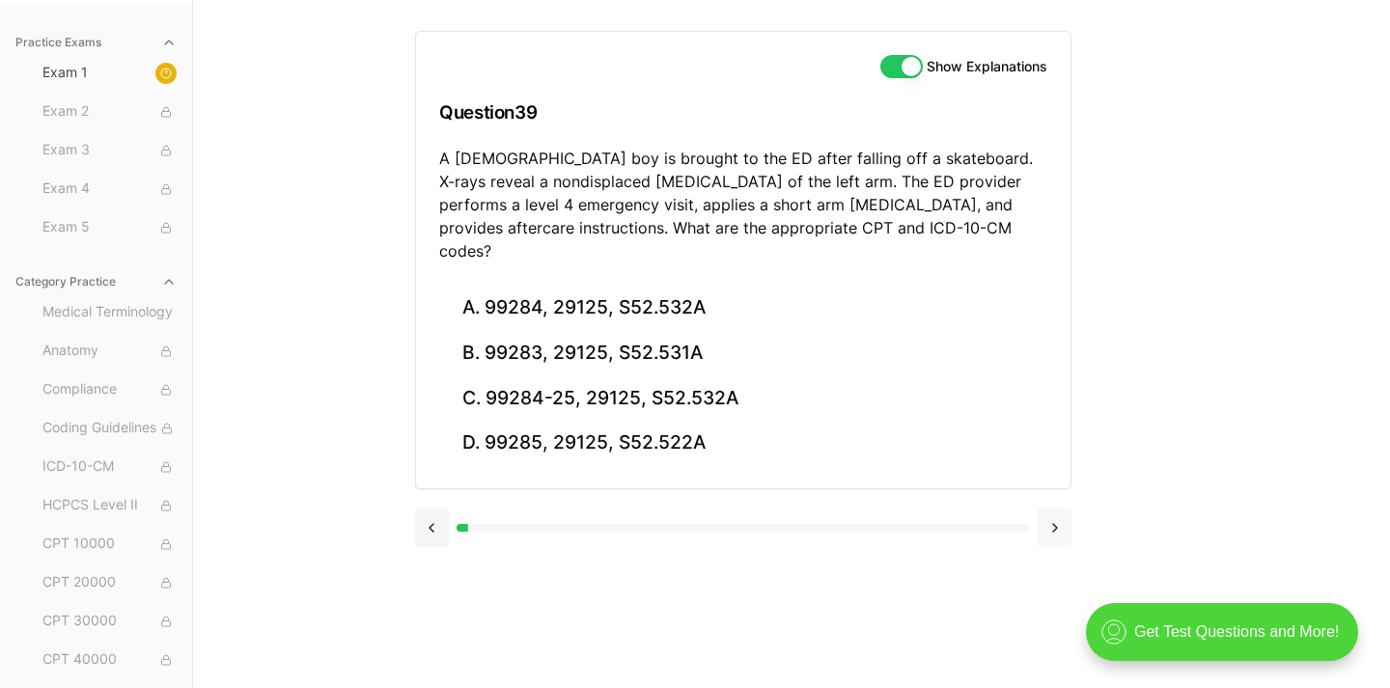
click at [1051, 509] on button at bounding box center [1055, 528] width 34 height 39
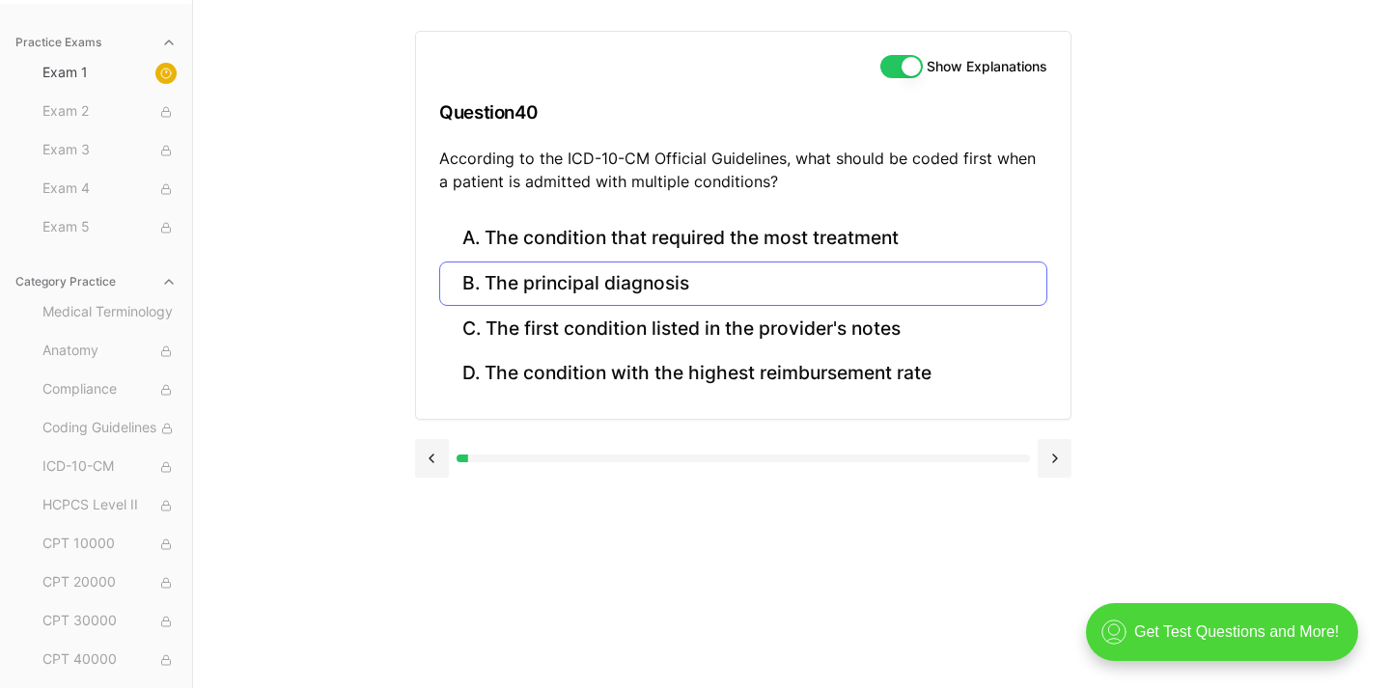
click at [564, 288] on button "B. The principal diagnosis" at bounding box center [743, 284] width 608 height 45
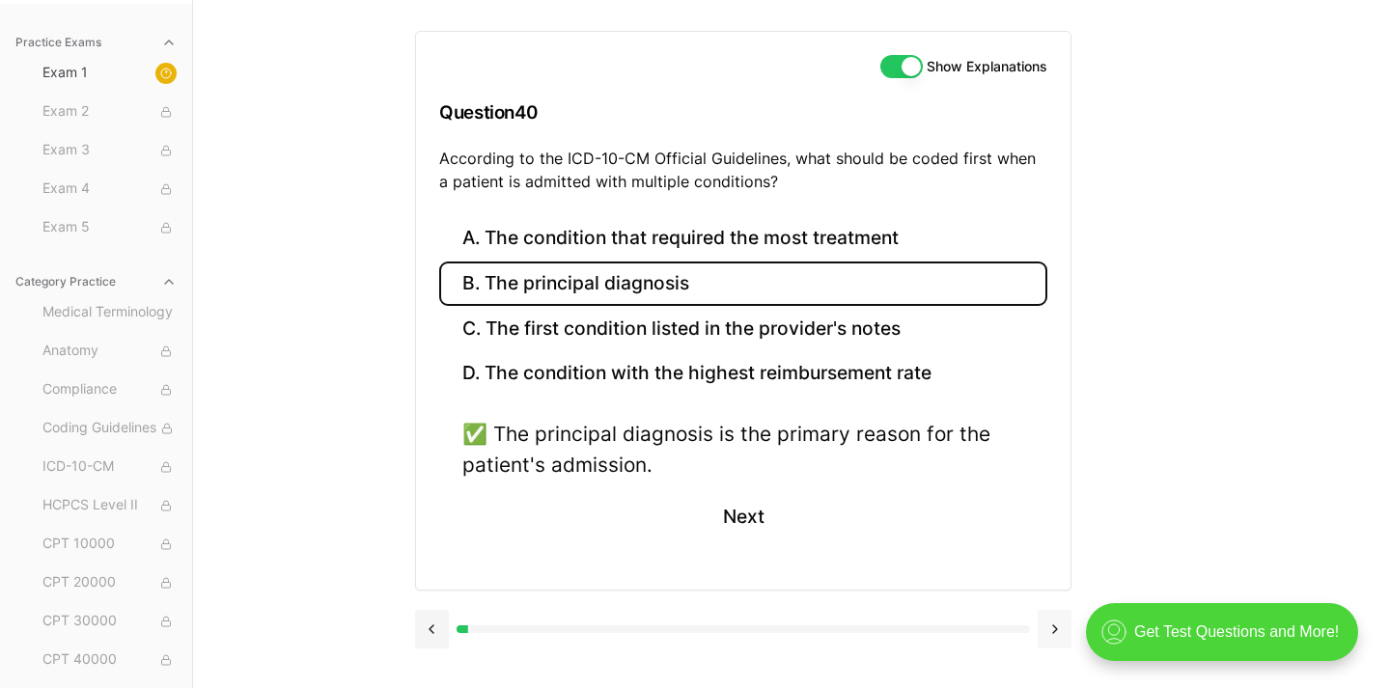
click at [1050, 631] on button at bounding box center [1055, 629] width 34 height 39
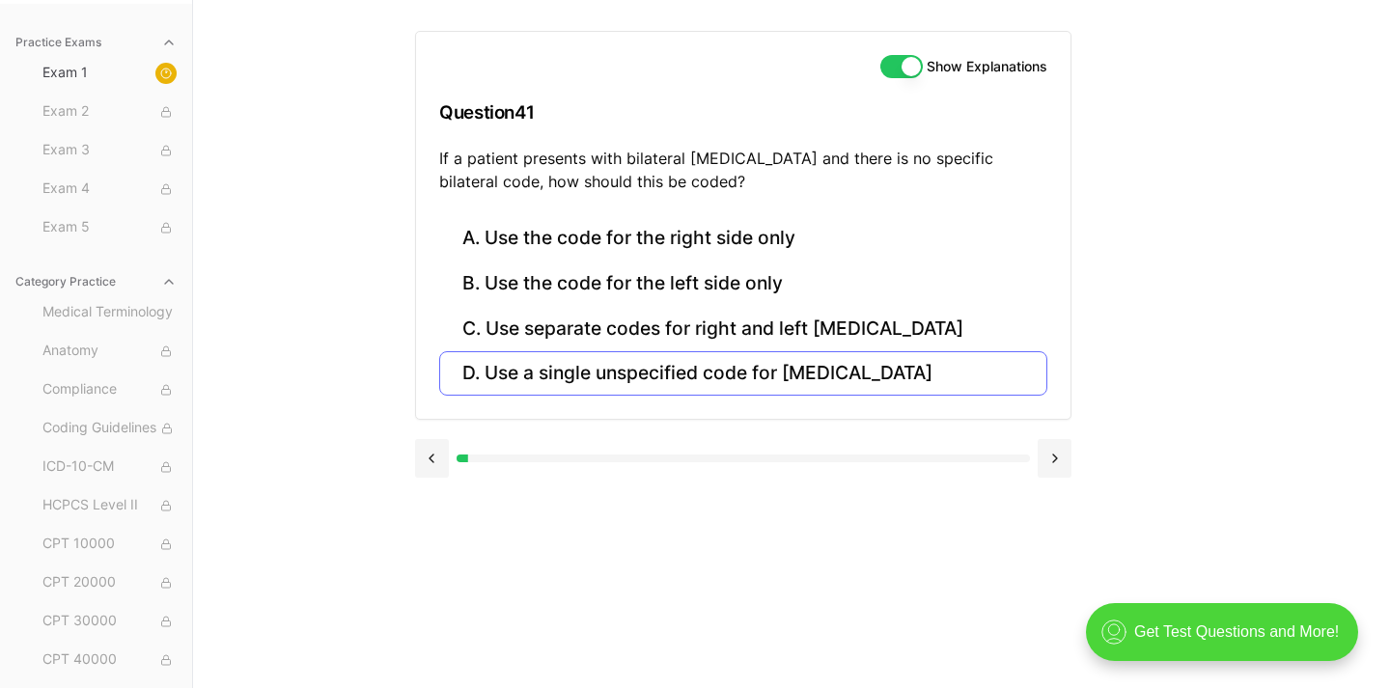
click at [563, 384] on button "D. Use a single unspecified code for [MEDICAL_DATA]" at bounding box center [743, 373] width 608 height 45
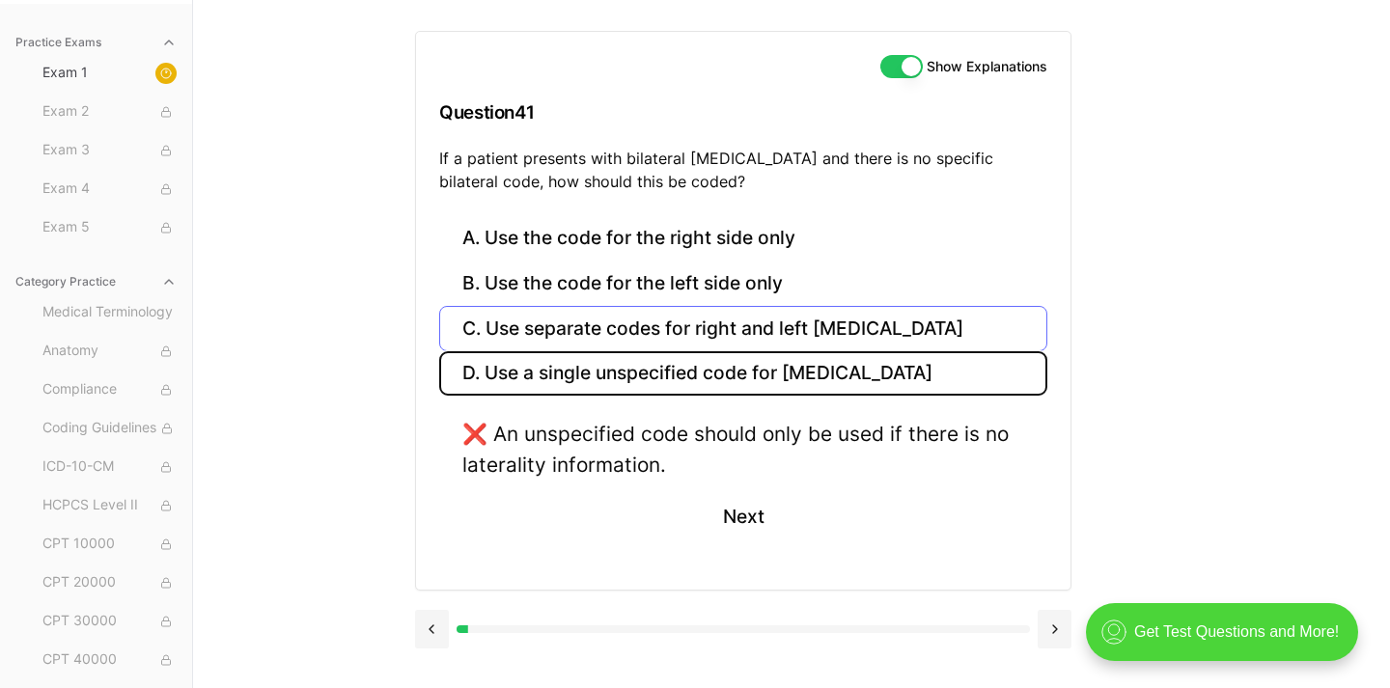
click at [557, 332] on button "C. Use separate codes for right and left [MEDICAL_DATA]" at bounding box center [743, 328] width 608 height 45
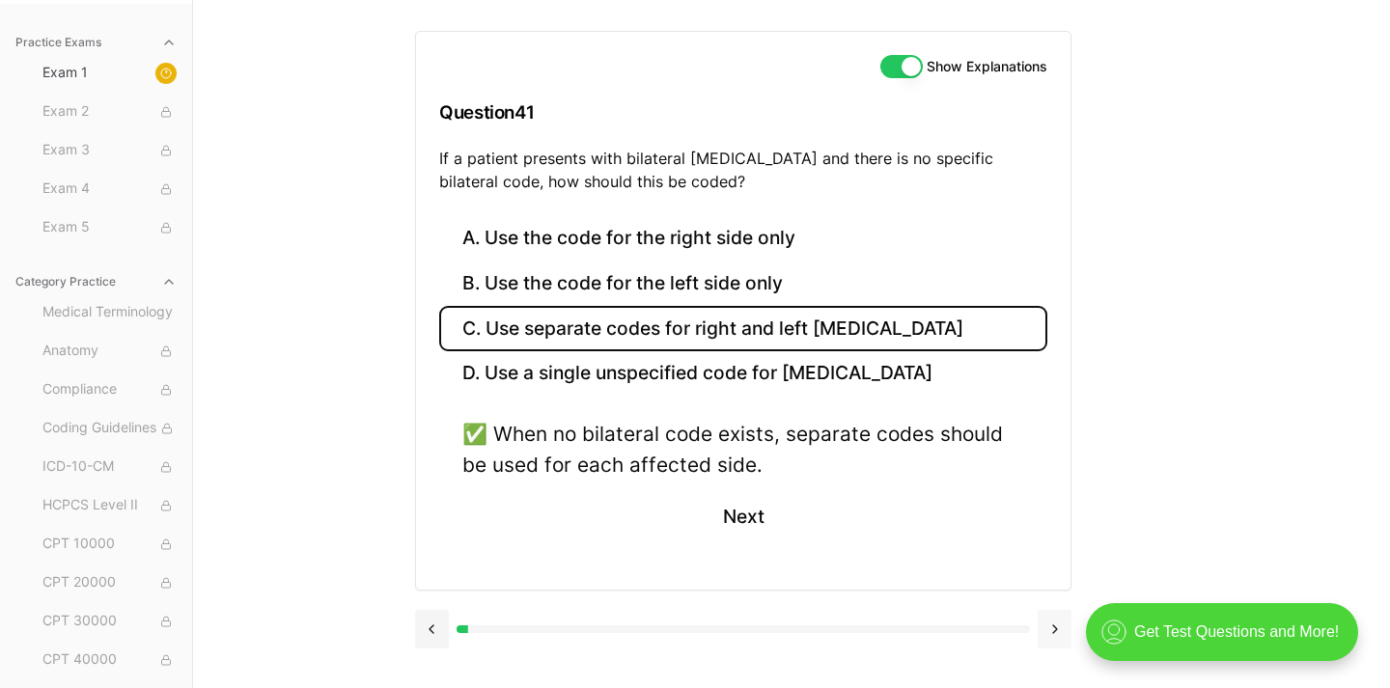
click at [1053, 623] on button at bounding box center [1055, 629] width 34 height 39
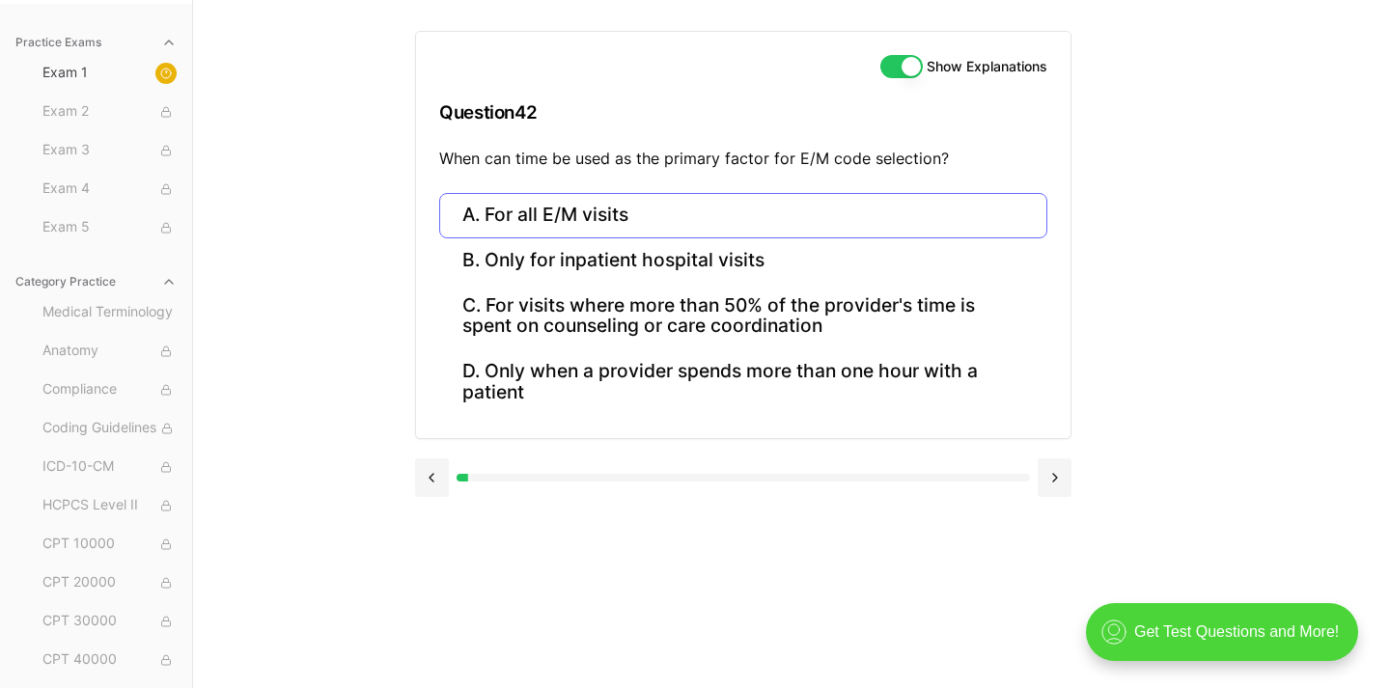
click at [527, 218] on button "A. For all E/M visits" at bounding box center [743, 215] width 608 height 45
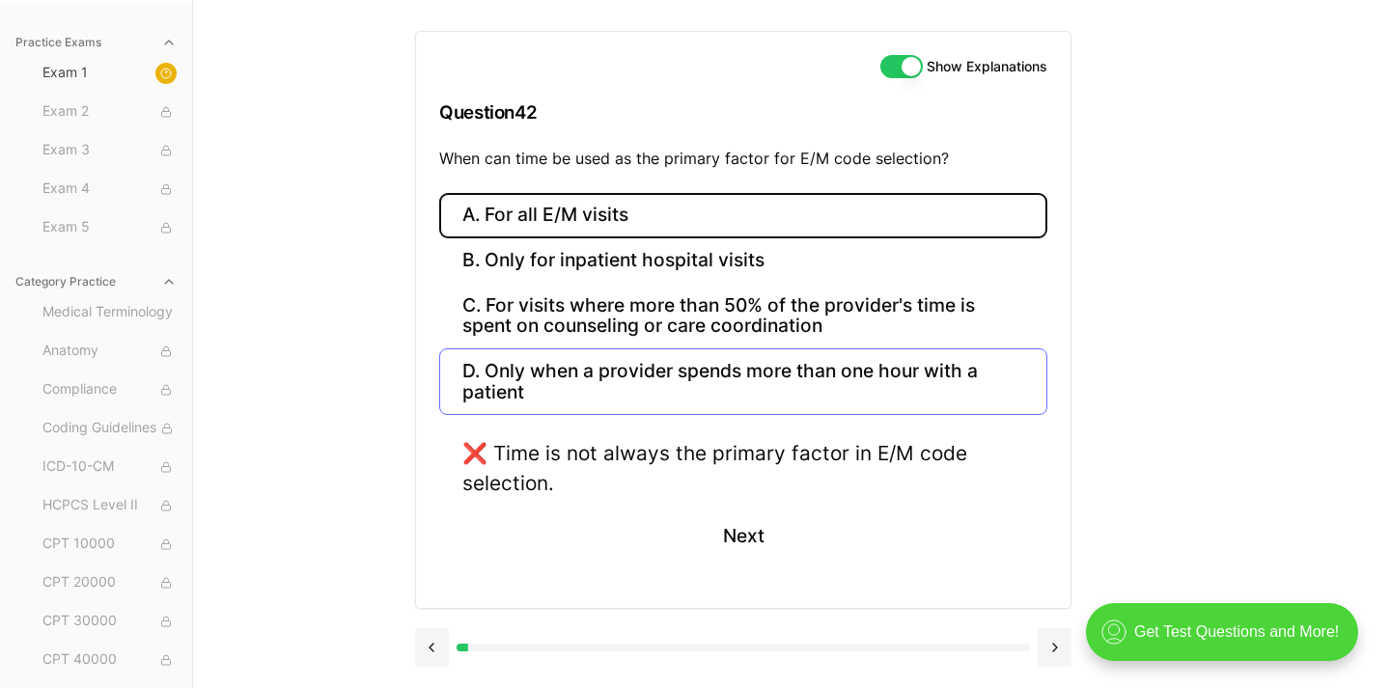
click at [591, 368] on button "D. Only when a provider spends more than one hour with a patient" at bounding box center [743, 382] width 608 height 66
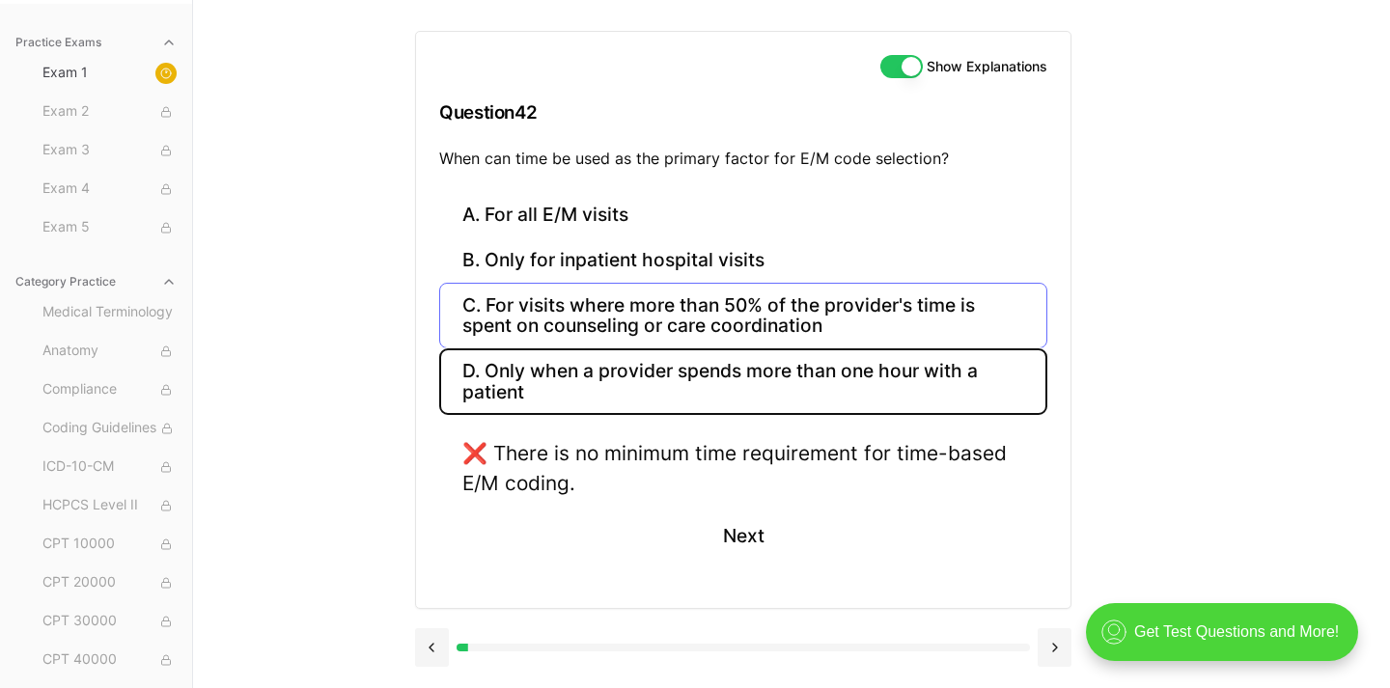
click at [579, 322] on button "C. For visits where more than 50% of the provider's time is spent on counseling…" at bounding box center [743, 316] width 608 height 66
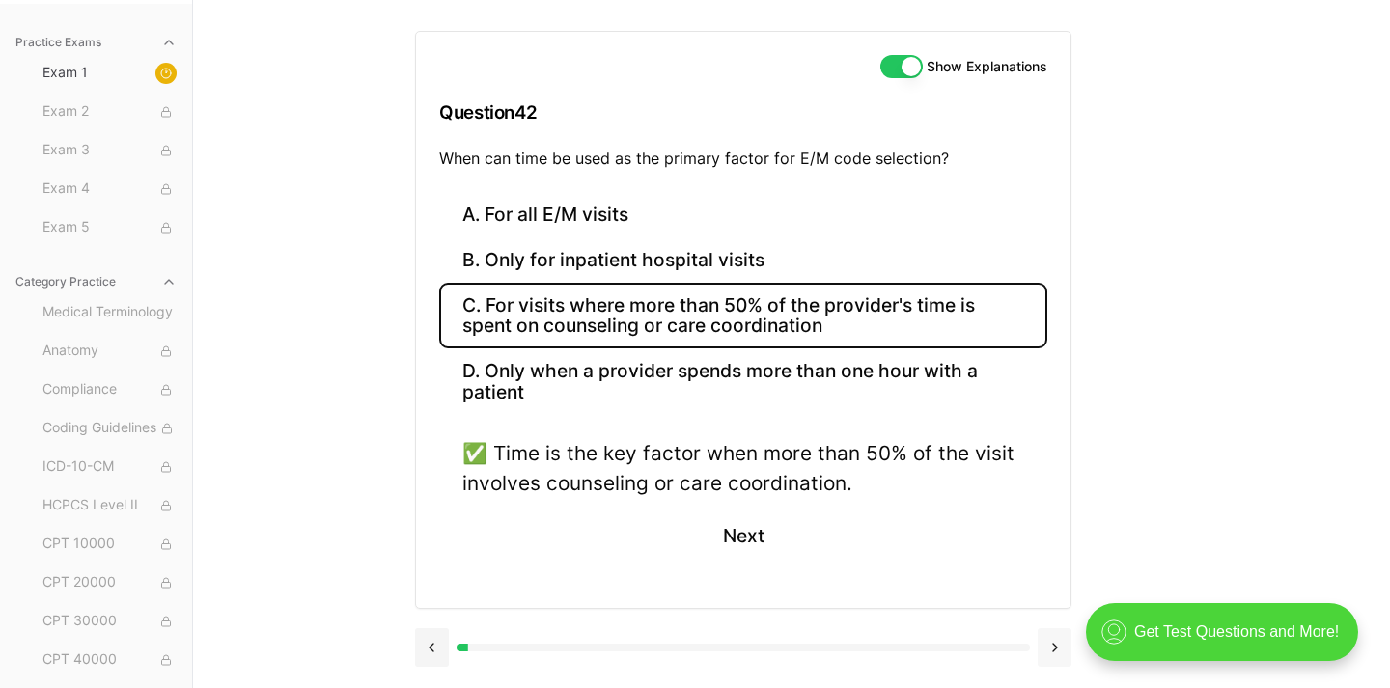
click at [1056, 640] on button at bounding box center [1055, 648] width 34 height 39
